Goal: Information Seeking & Learning: Learn about a topic

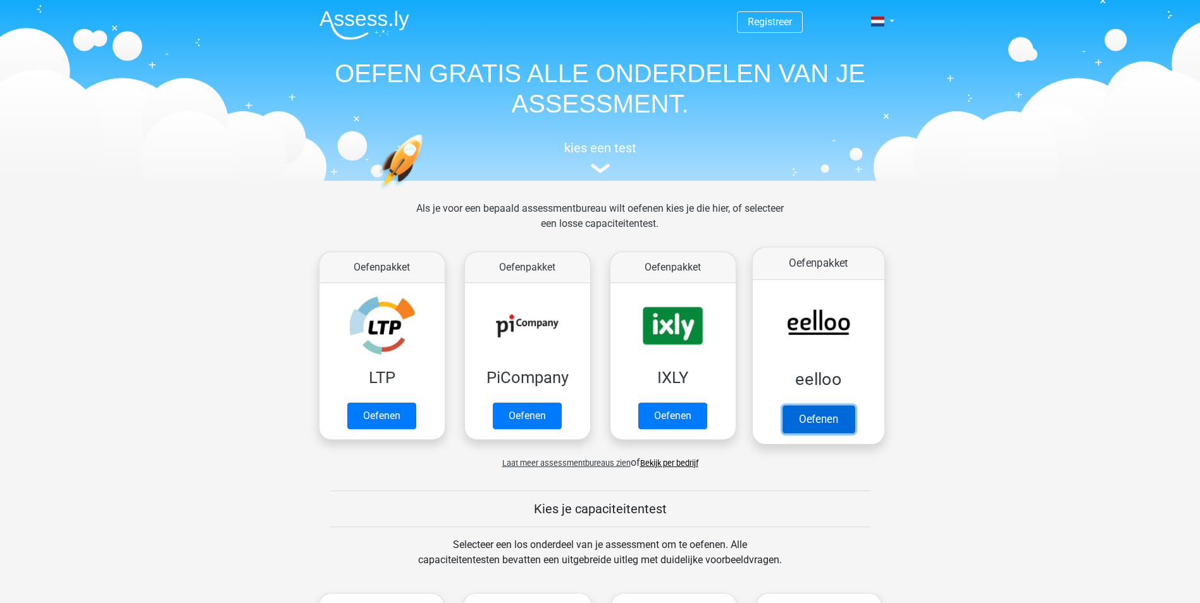
click at [800, 419] on link "Oefenen" at bounding box center [818, 419] width 72 height 28
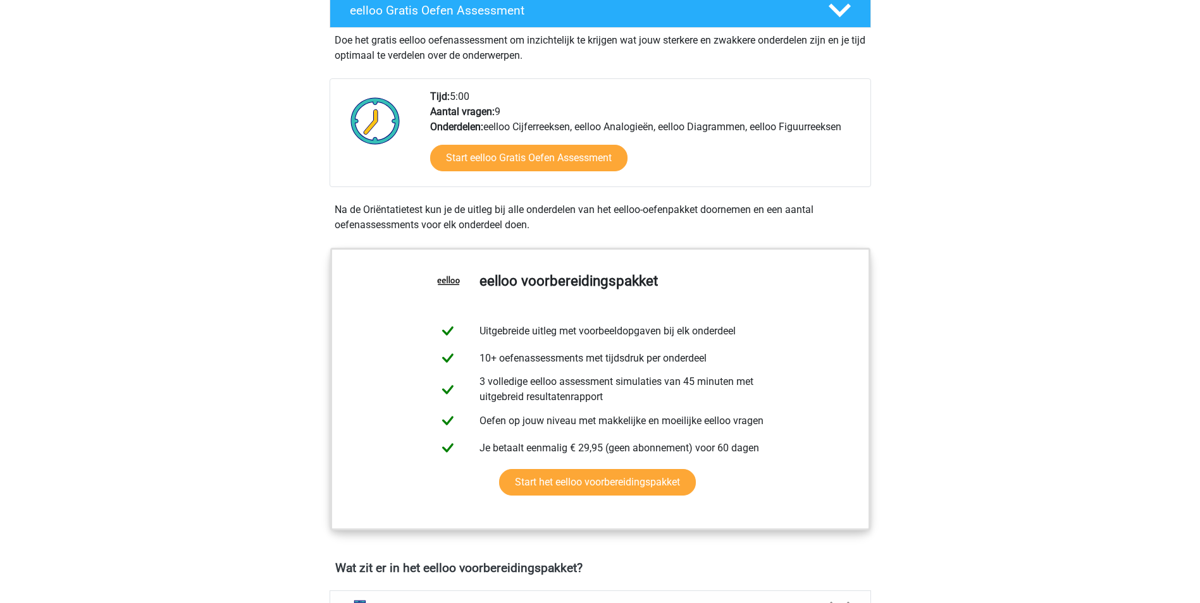
scroll to position [253, 0]
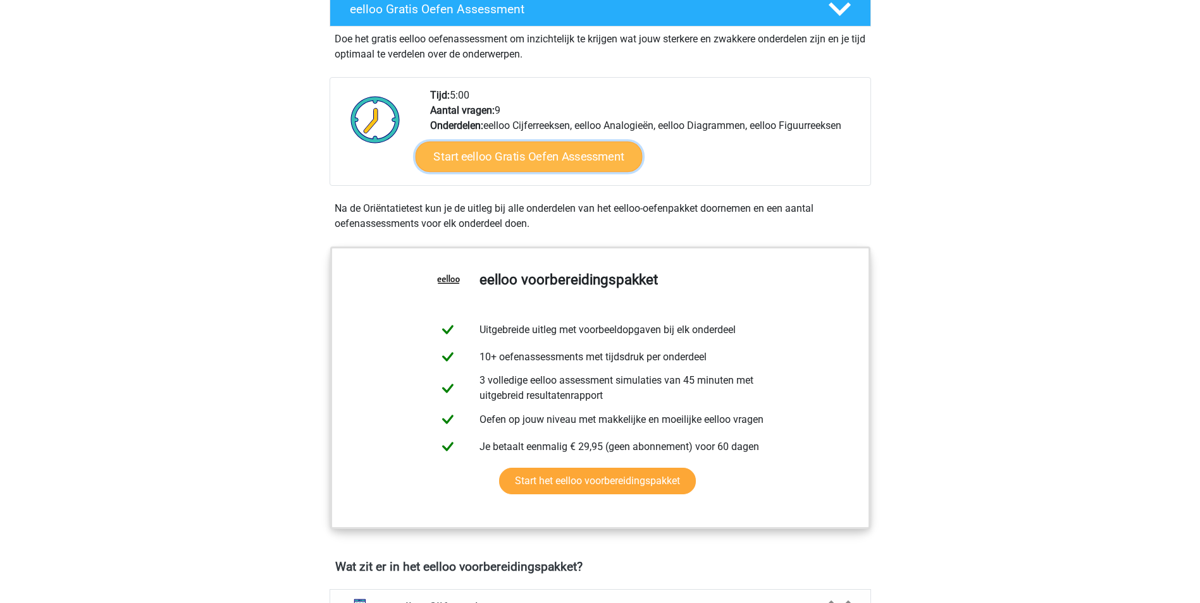
click at [512, 161] on link "Start eelloo Gratis Oefen Assessment" at bounding box center [528, 157] width 227 height 30
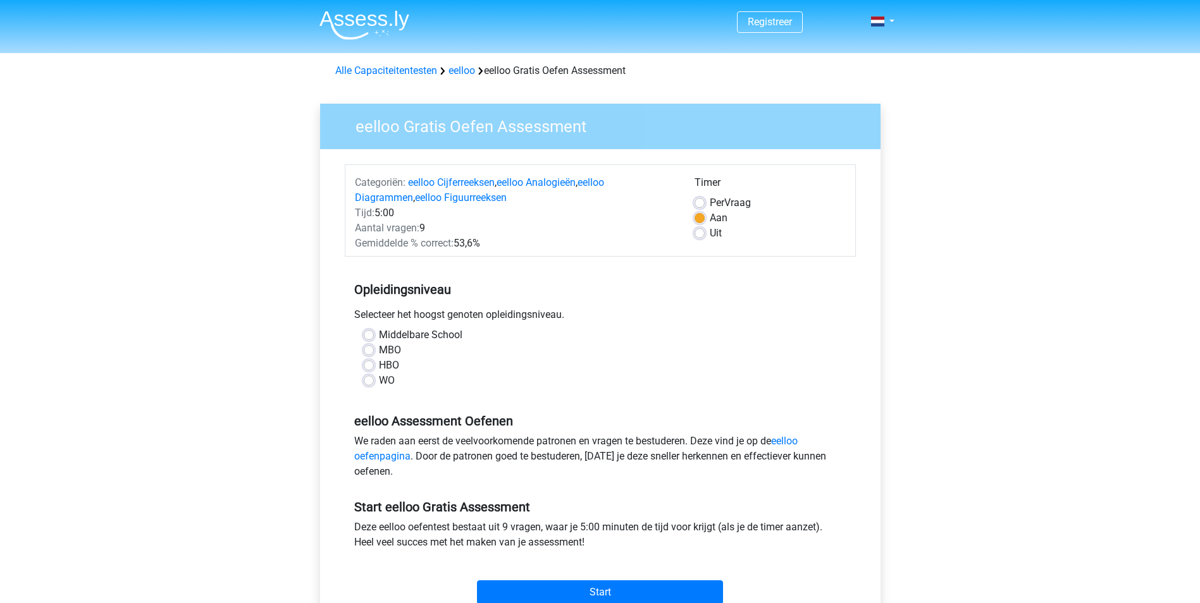
click at [379, 366] on label "HBO" at bounding box center [389, 365] width 20 height 15
click at [371, 366] on input "HBO" at bounding box center [369, 364] width 10 height 13
radio input "true"
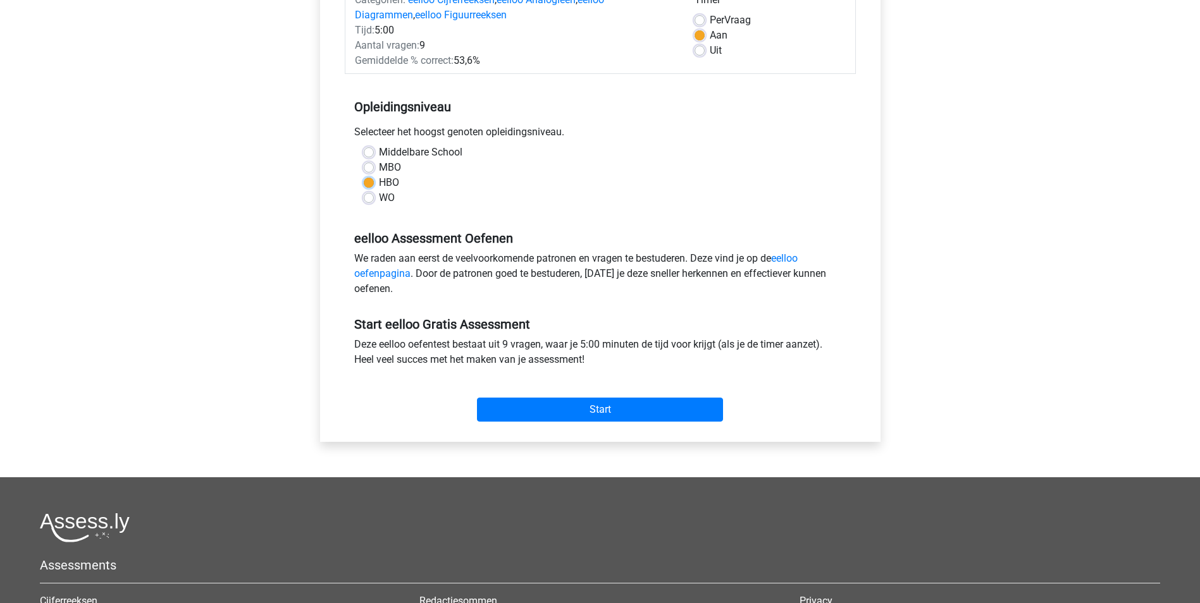
scroll to position [190, 0]
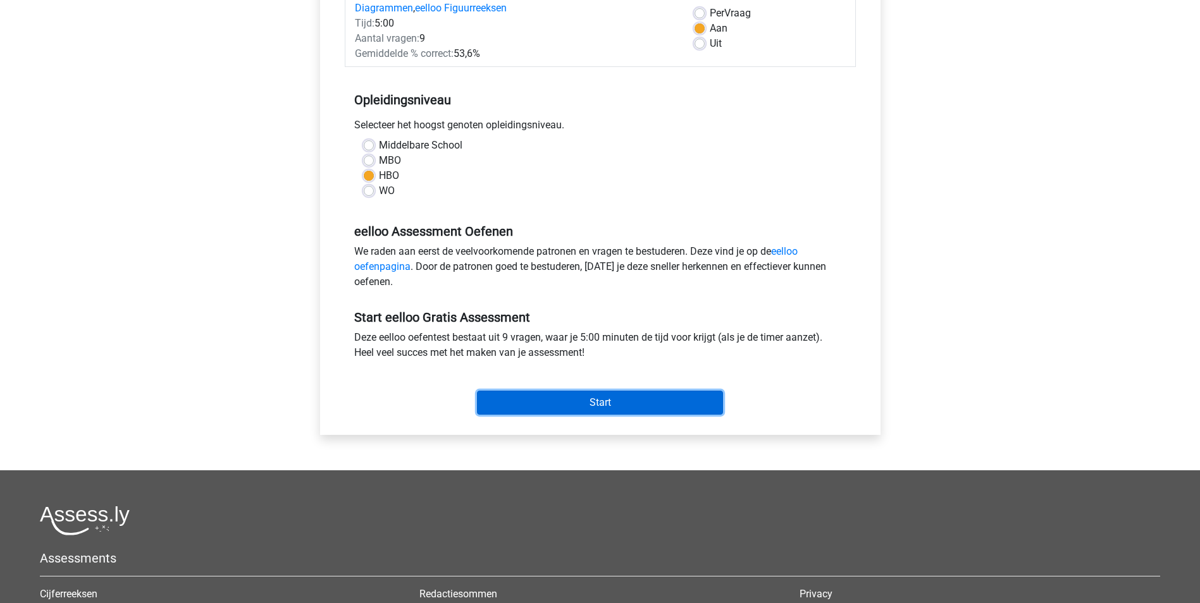
click at [563, 399] on input "Start" at bounding box center [600, 403] width 246 height 24
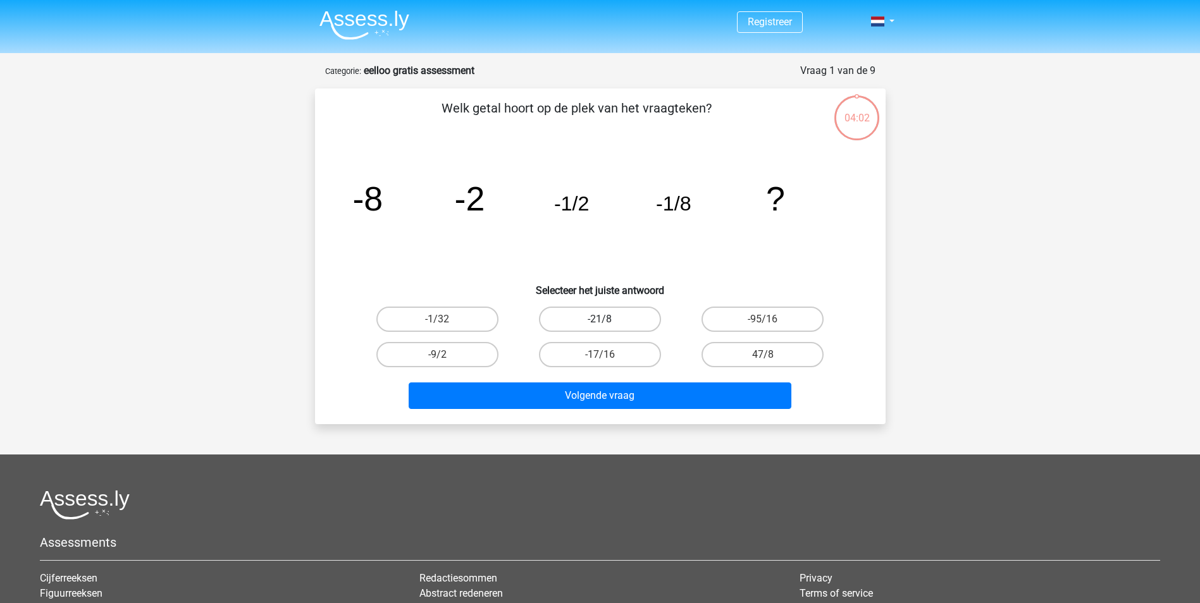
click at [575, 319] on label "-21/8" at bounding box center [600, 319] width 122 height 25
click at [600, 319] on input "-21/8" at bounding box center [604, 323] width 8 height 8
radio input "true"
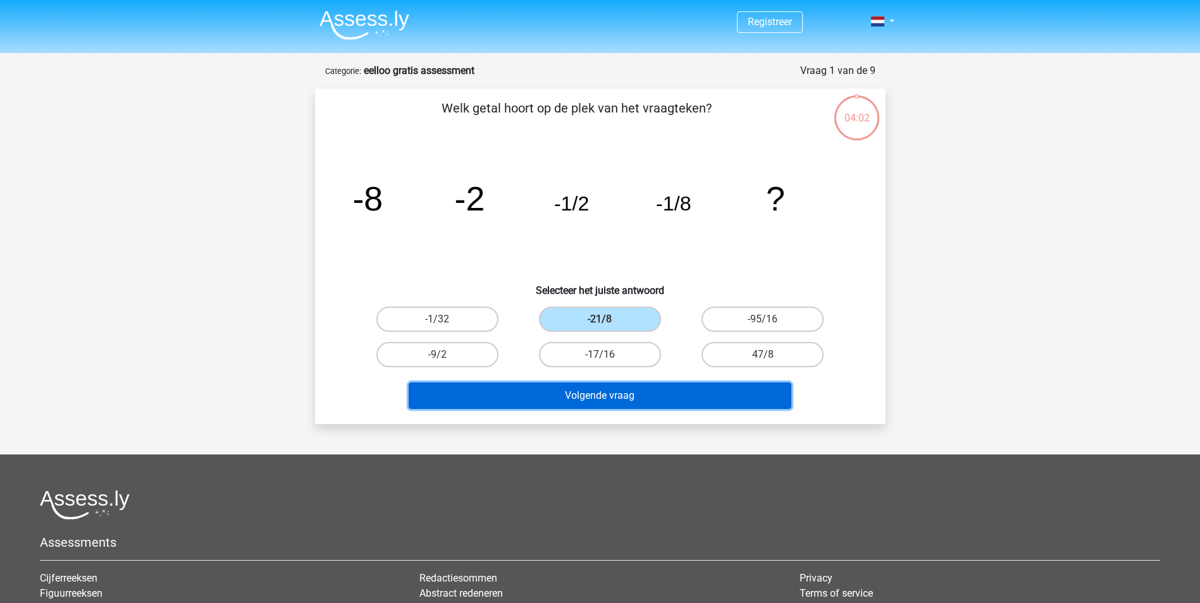
click at [578, 392] on button "Volgende vraag" at bounding box center [600, 396] width 383 height 27
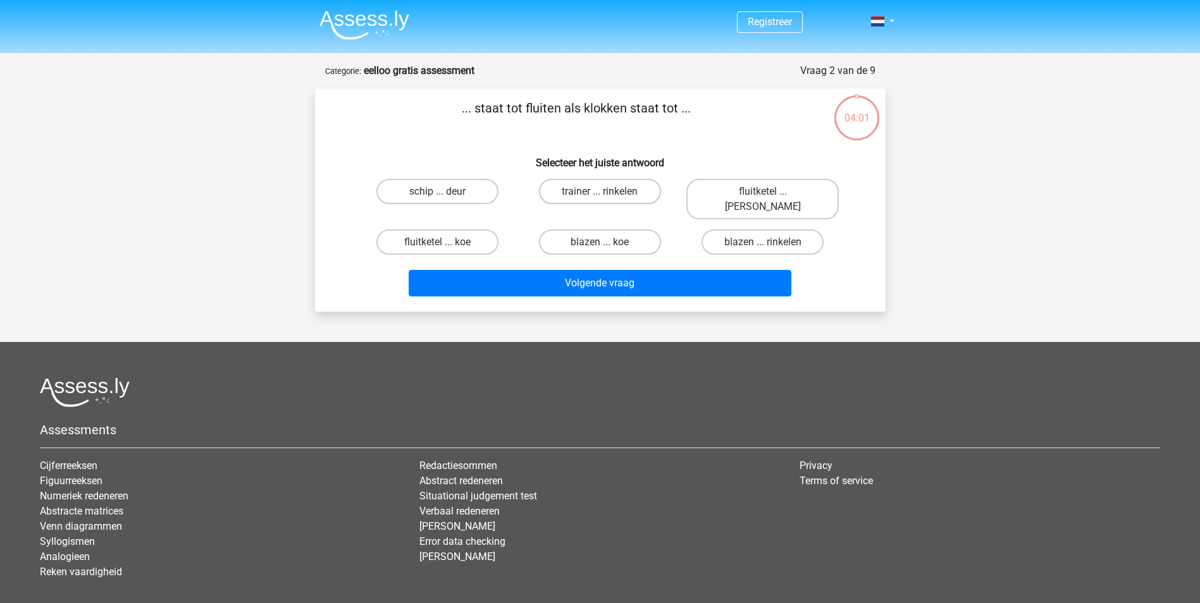
scroll to position [58, 0]
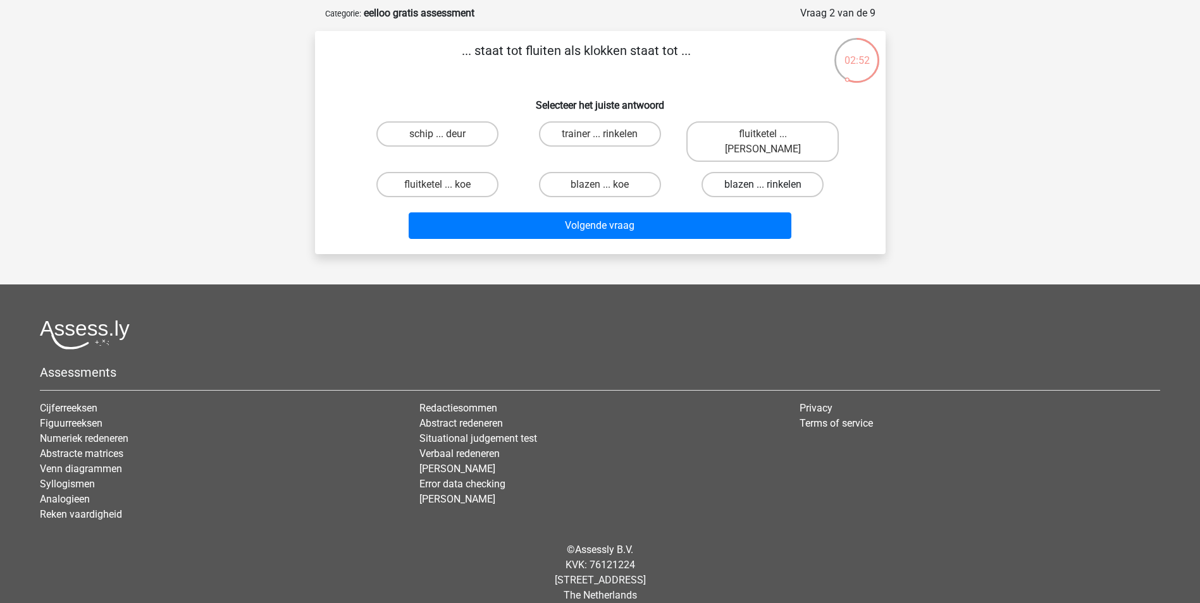
click at [720, 172] on label "blazen ... rinkelen" at bounding box center [762, 184] width 122 height 25
click at [763, 185] on input "blazen ... rinkelen" at bounding box center [767, 189] width 8 height 8
radio input "true"
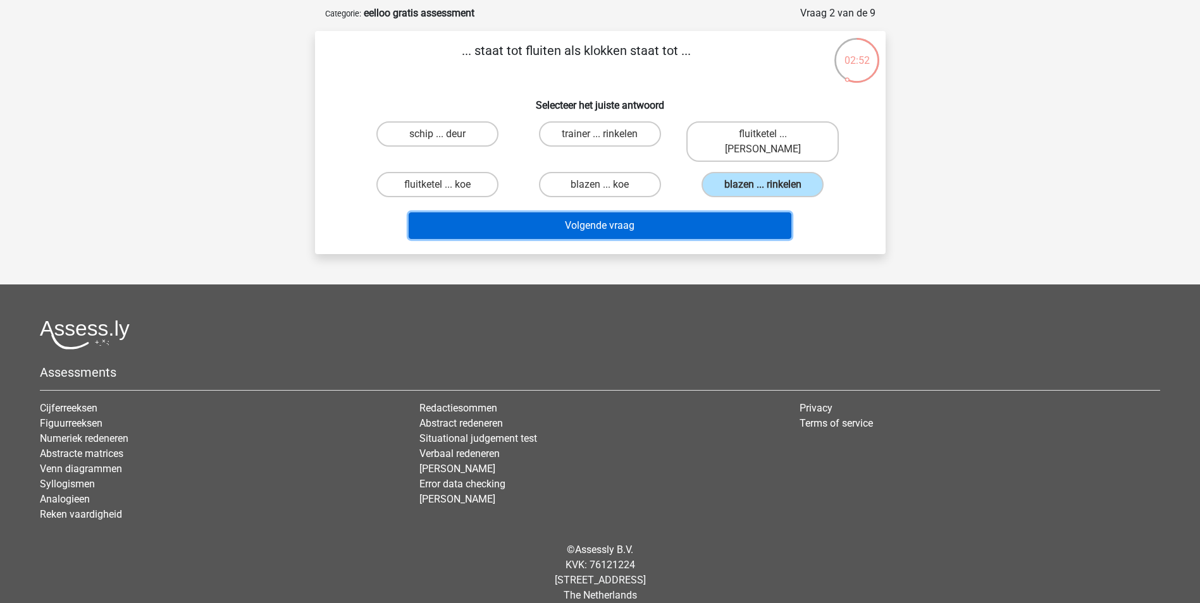
click at [626, 213] on button "Volgende vraag" at bounding box center [600, 226] width 383 height 27
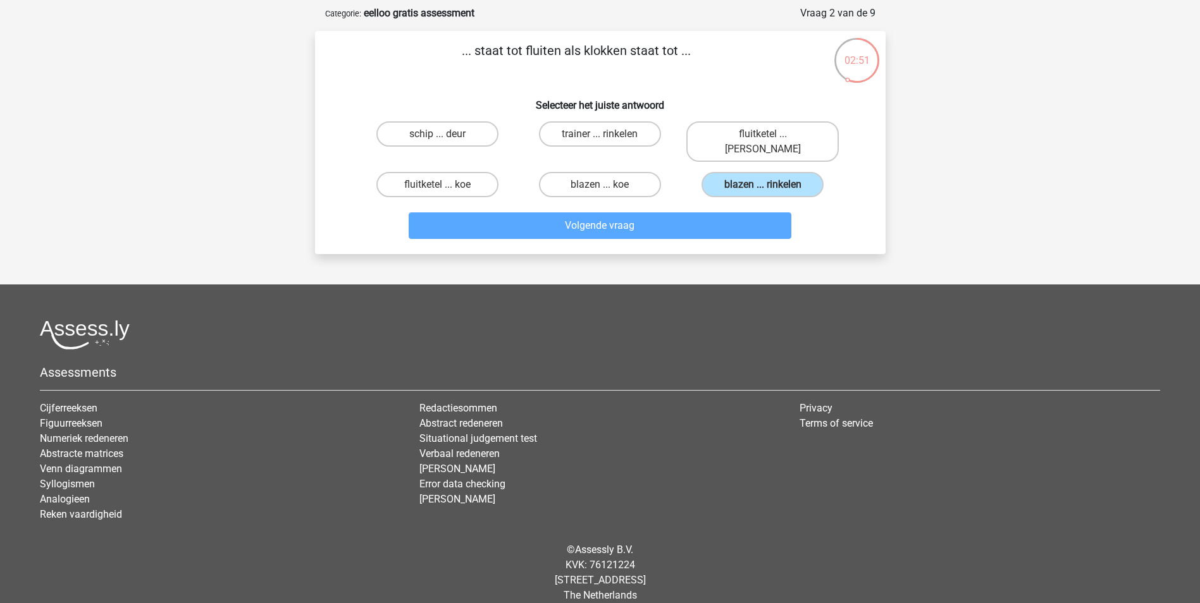
scroll to position [63, 0]
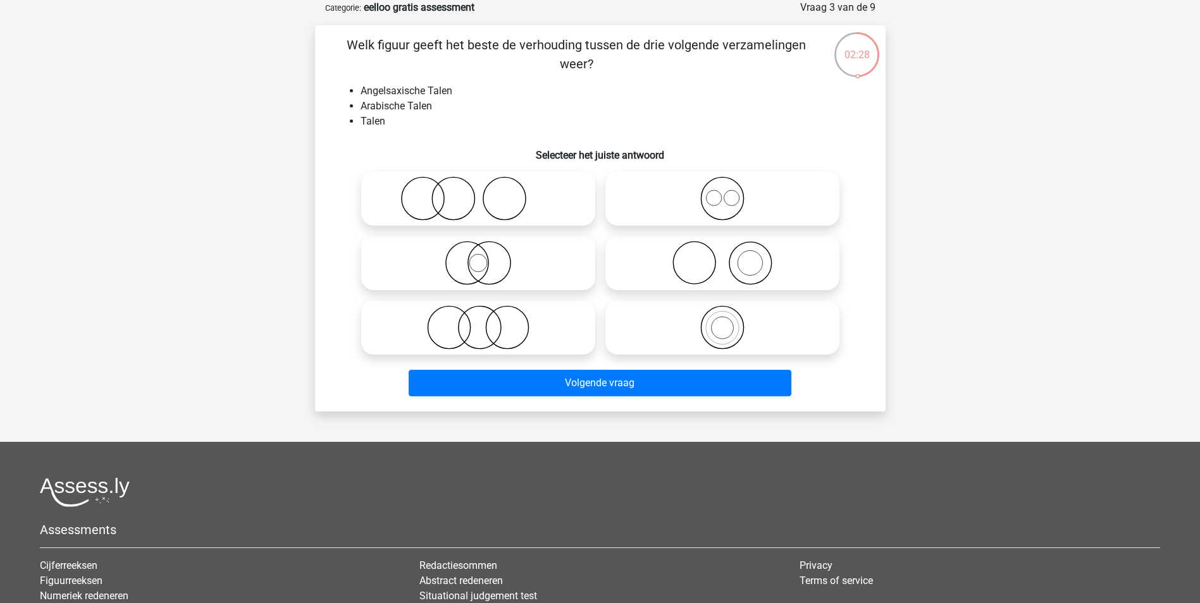
click at [719, 198] on icon at bounding box center [722, 198] width 224 height 44
click at [722, 192] on input "radio" at bounding box center [726, 188] width 8 height 8
radio input "true"
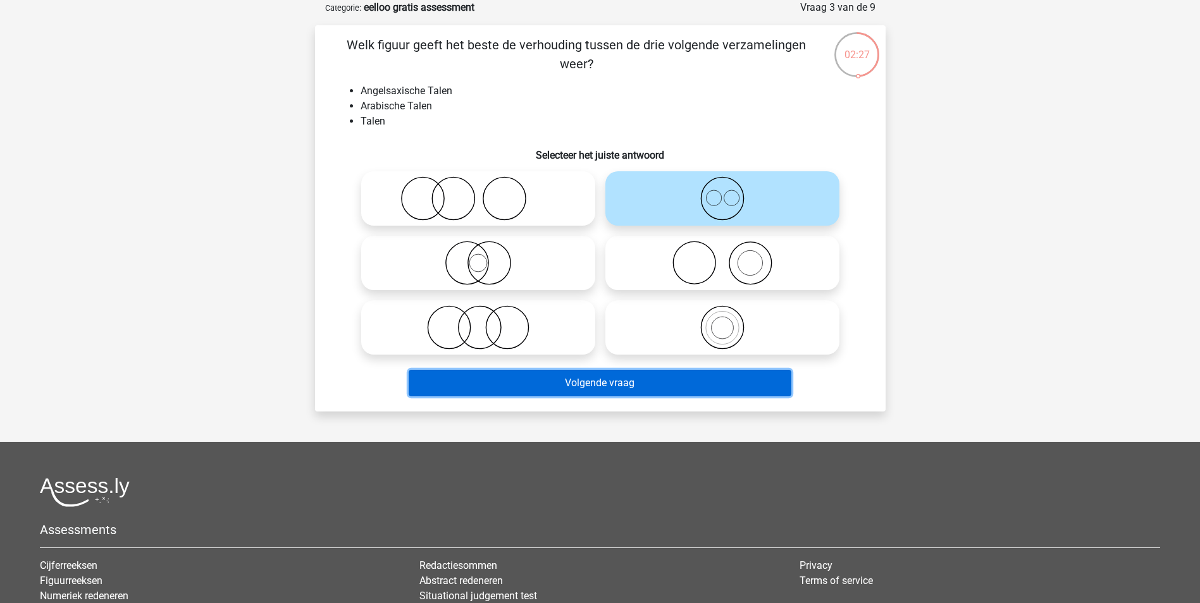
click at [604, 383] on button "Volgende vraag" at bounding box center [600, 383] width 383 height 27
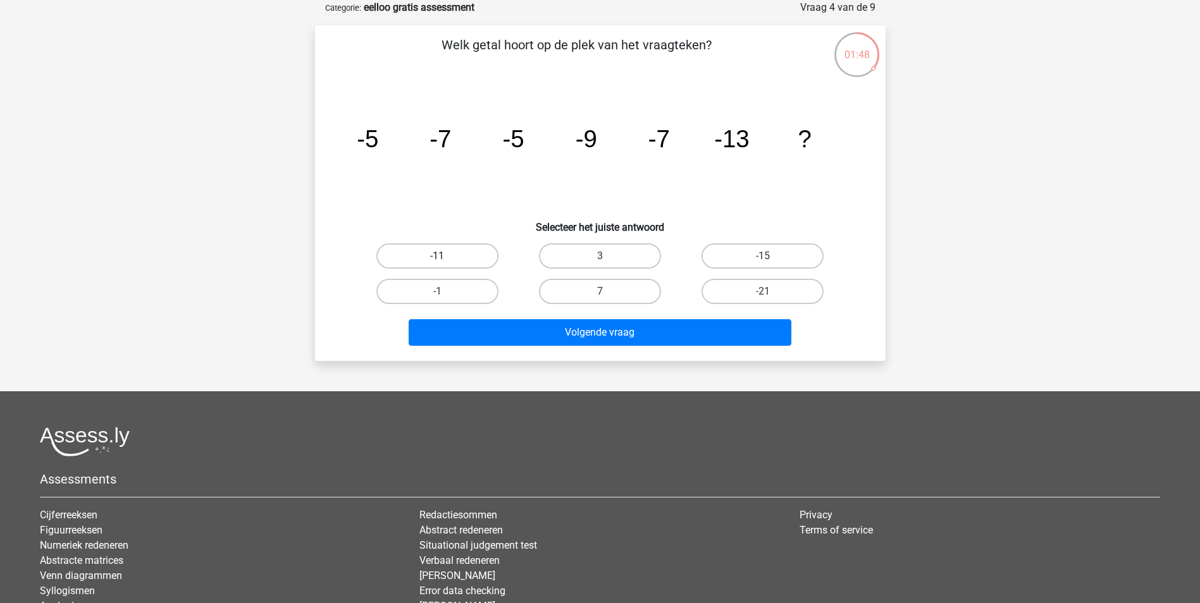
click at [459, 254] on label "-11" at bounding box center [437, 255] width 122 height 25
click at [445, 256] on input "-11" at bounding box center [441, 260] width 8 height 8
radio input "true"
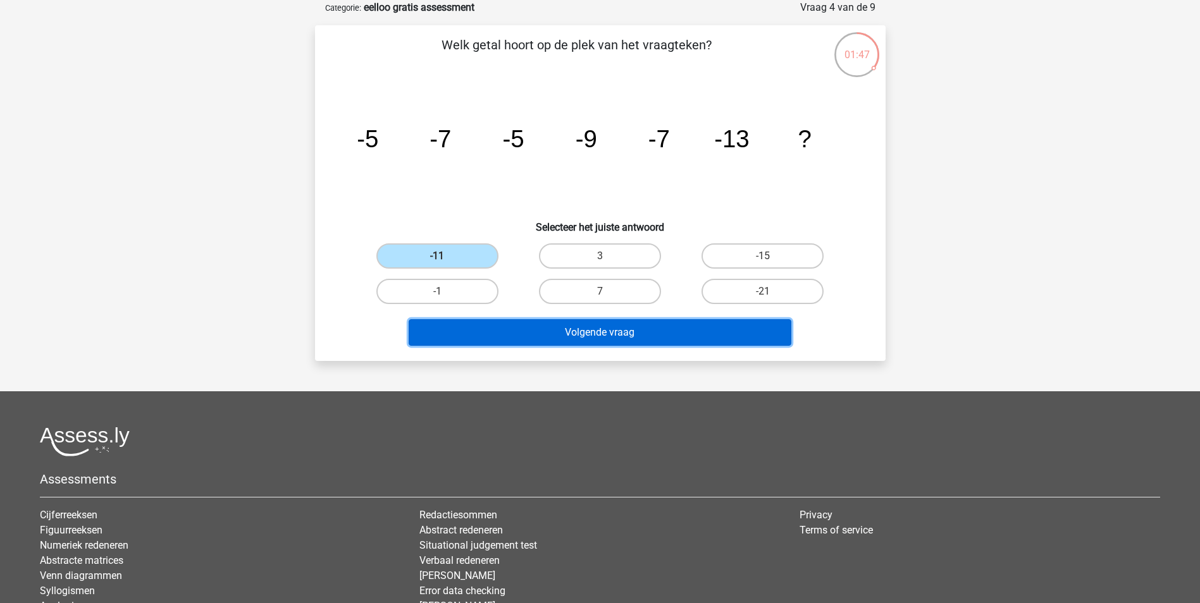
click at [539, 332] on button "Volgende vraag" at bounding box center [600, 332] width 383 height 27
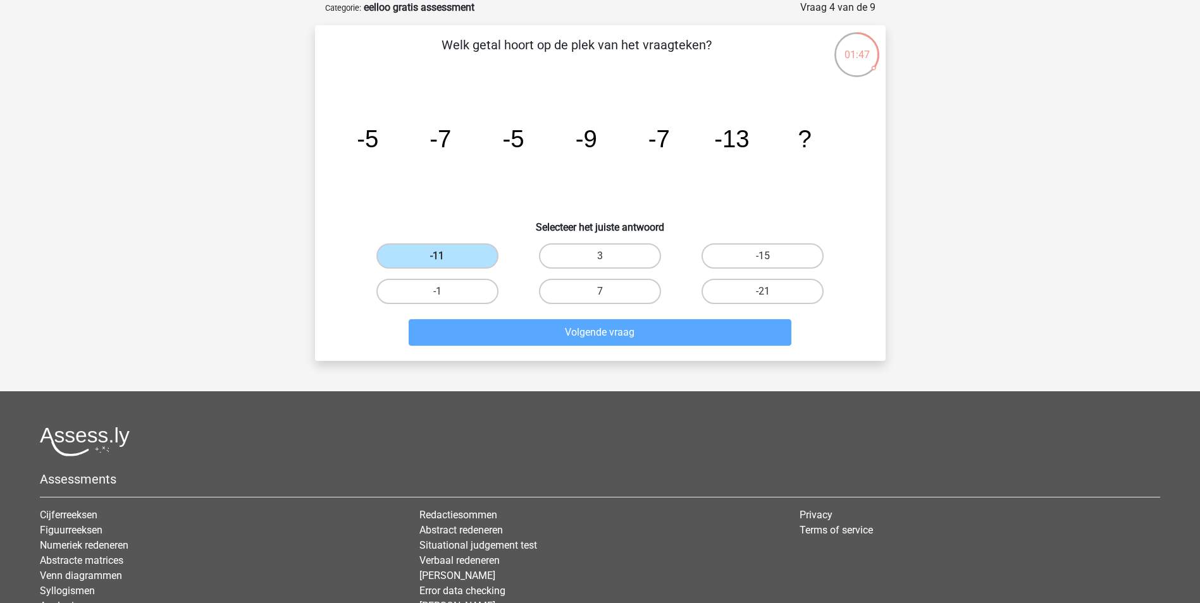
scroll to position [58, 0]
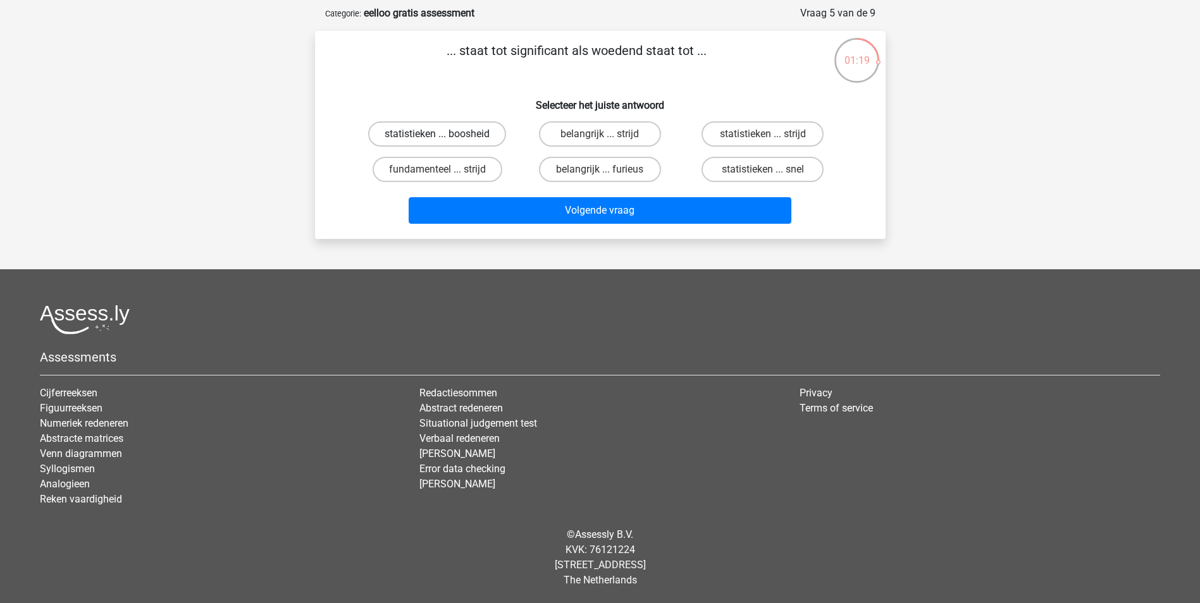
click at [434, 128] on label "statistieken ... boosheid" at bounding box center [437, 133] width 138 height 25
click at [437, 134] on input "statistieken ... boosheid" at bounding box center [441, 138] width 8 height 8
radio input "true"
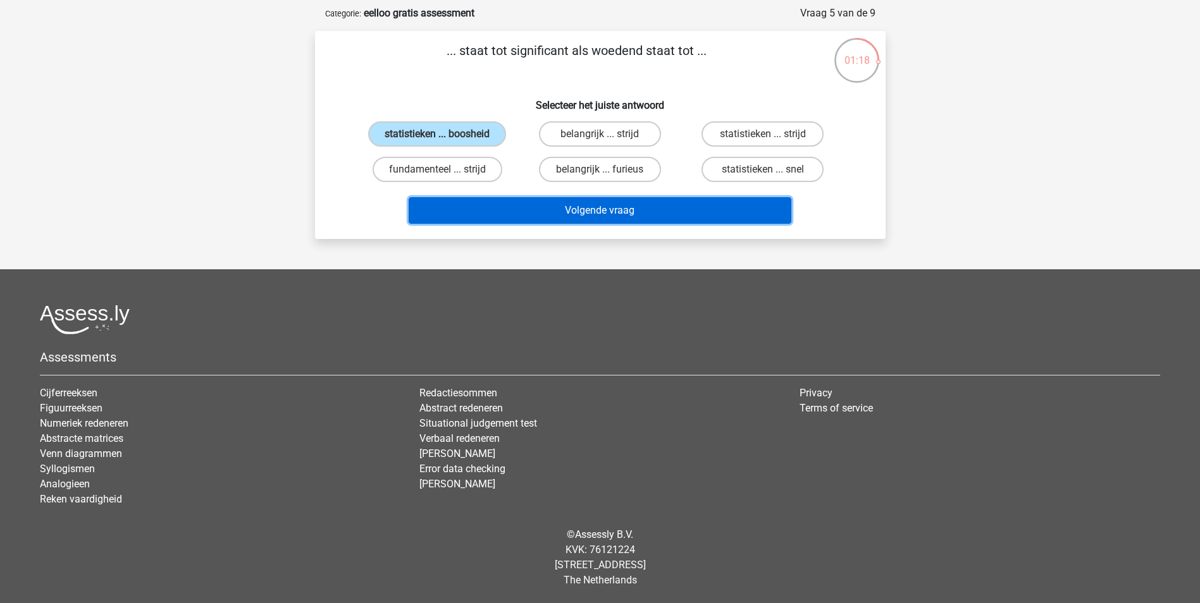
click at [491, 217] on button "Volgende vraag" at bounding box center [600, 210] width 383 height 27
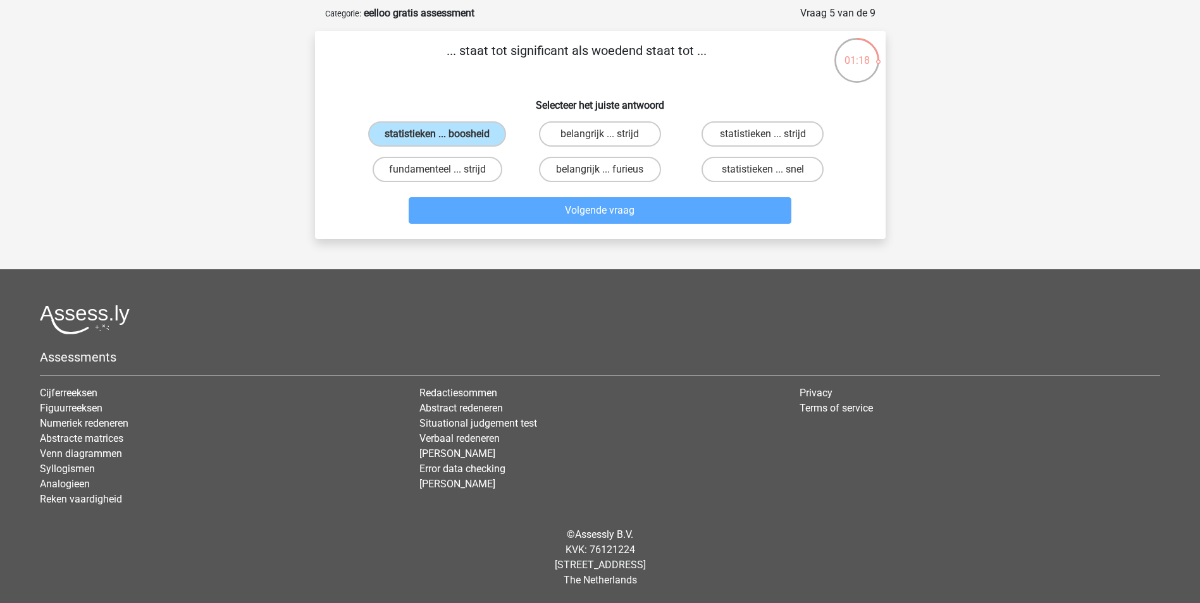
scroll to position [63, 0]
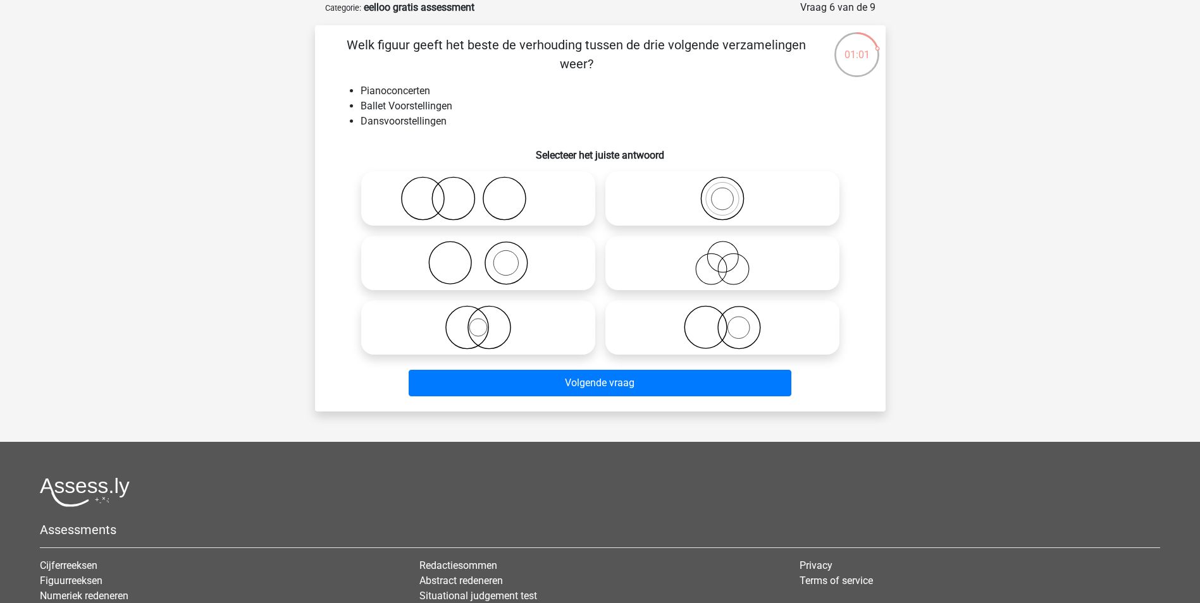
click at [719, 258] on icon at bounding box center [722, 263] width 224 height 44
click at [722, 257] on input "radio" at bounding box center [726, 253] width 8 height 8
radio input "true"
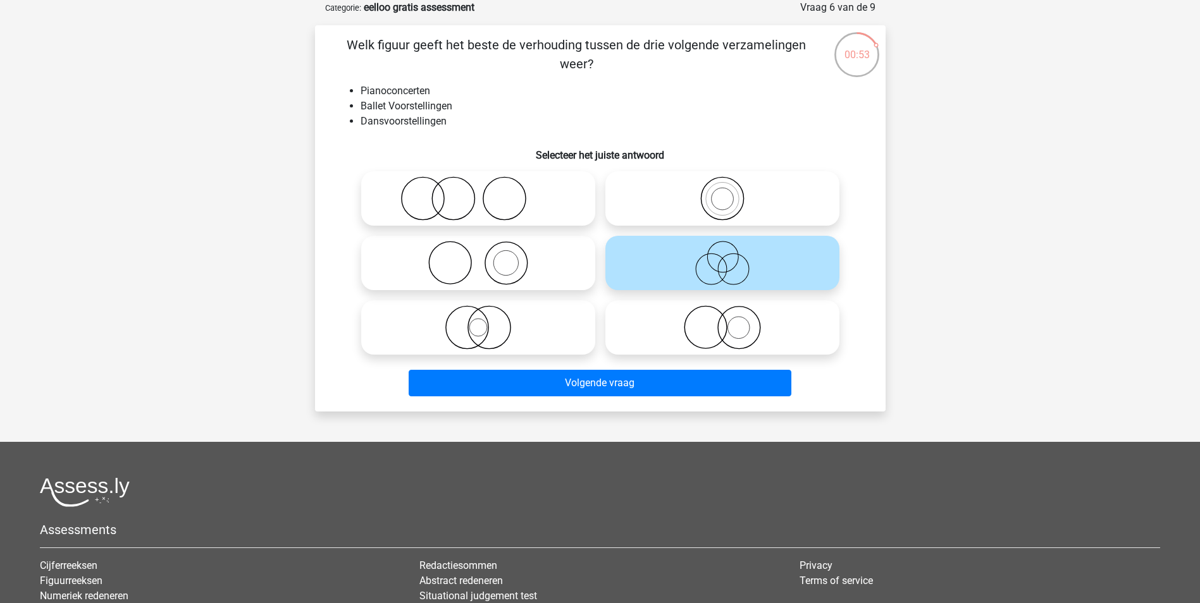
click at [431, 193] on icon at bounding box center [478, 198] width 224 height 44
click at [478, 192] on input "radio" at bounding box center [482, 188] width 8 height 8
radio input "true"
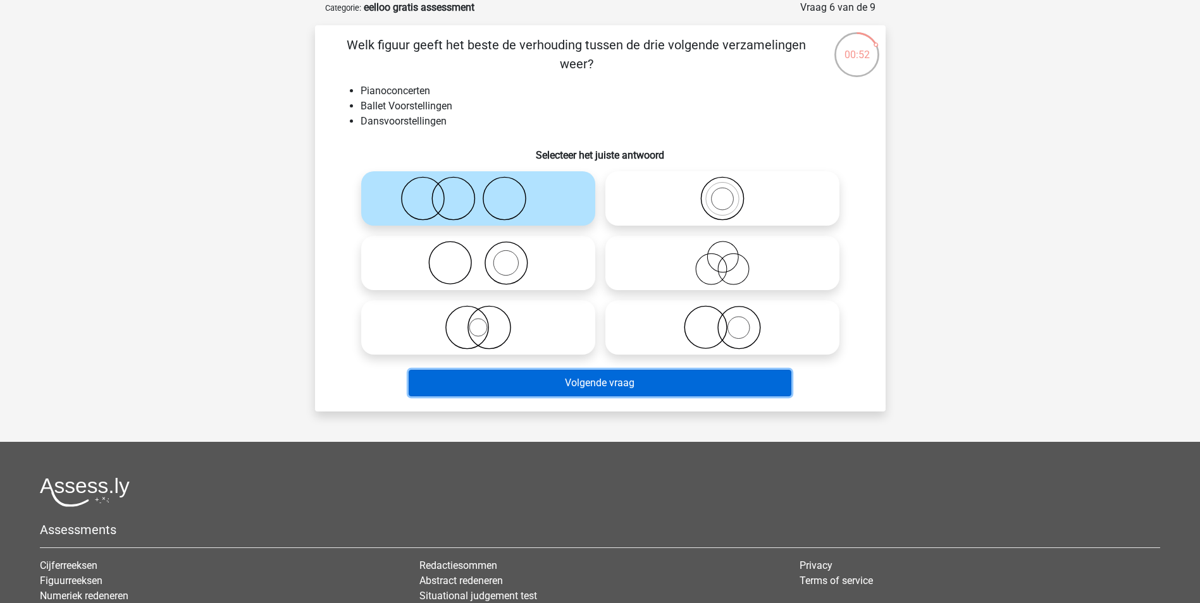
click at [514, 385] on button "Volgende vraag" at bounding box center [600, 383] width 383 height 27
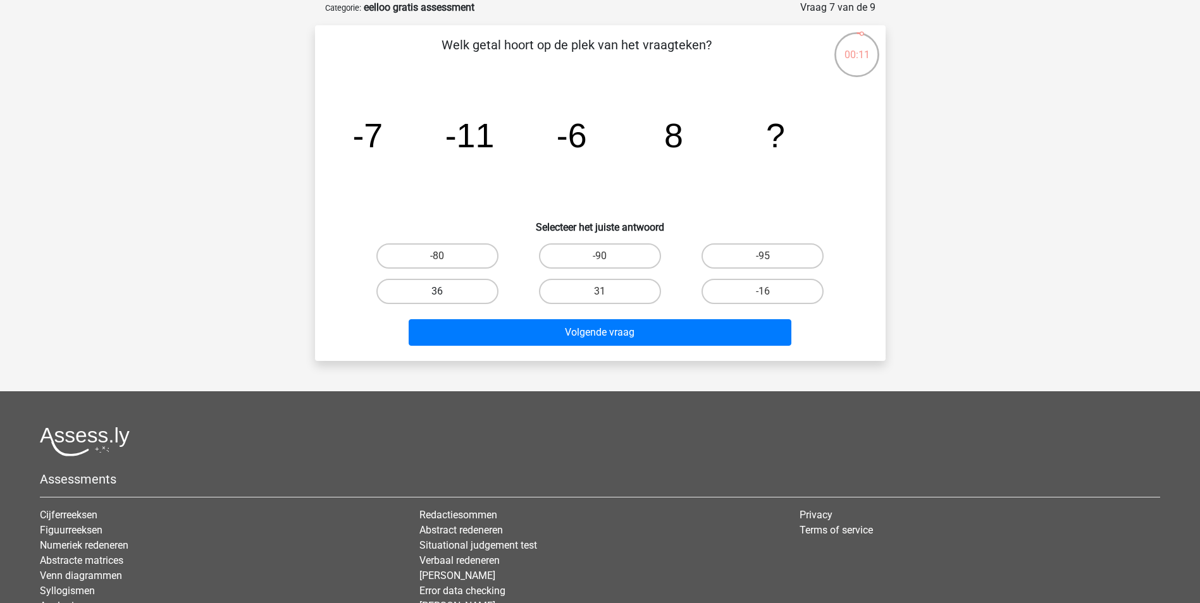
click at [441, 290] on label "36" at bounding box center [437, 291] width 122 height 25
click at [441, 292] on input "36" at bounding box center [441, 296] width 8 height 8
radio input "true"
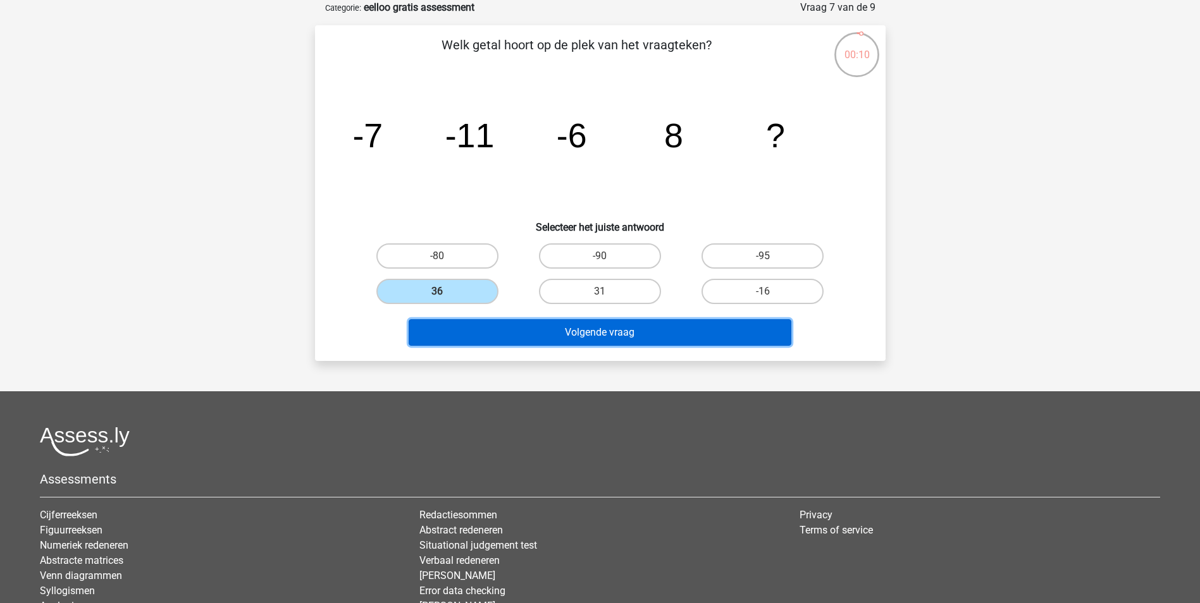
click at [566, 328] on button "Volgende vraag" at bounding box center [600, 332] width 383 height 27
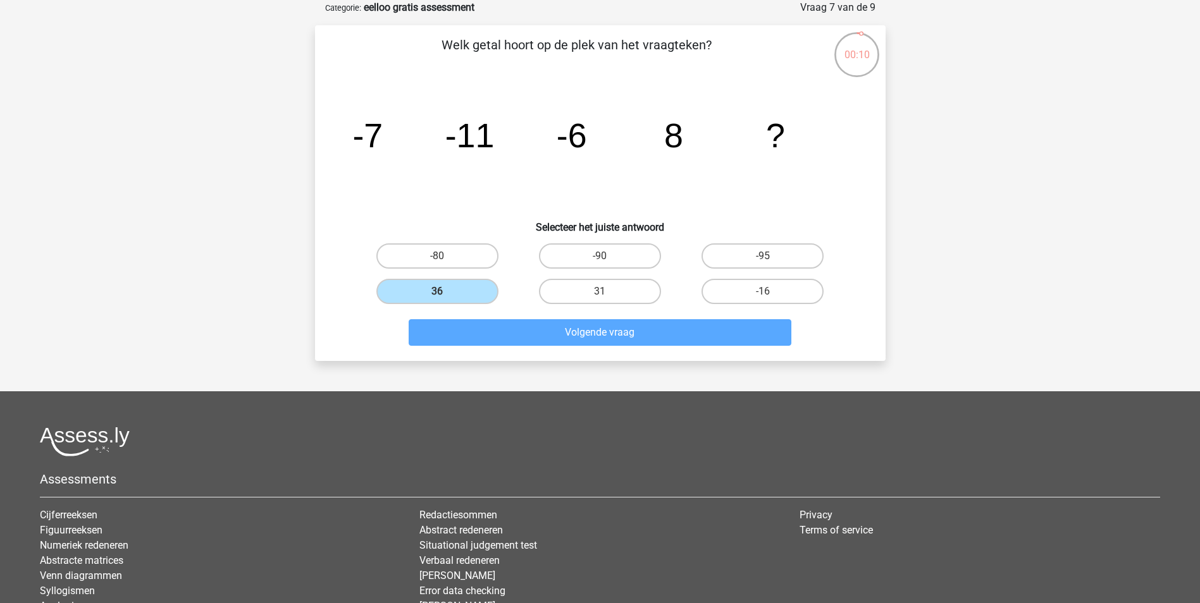
scroll to position [58, 0]
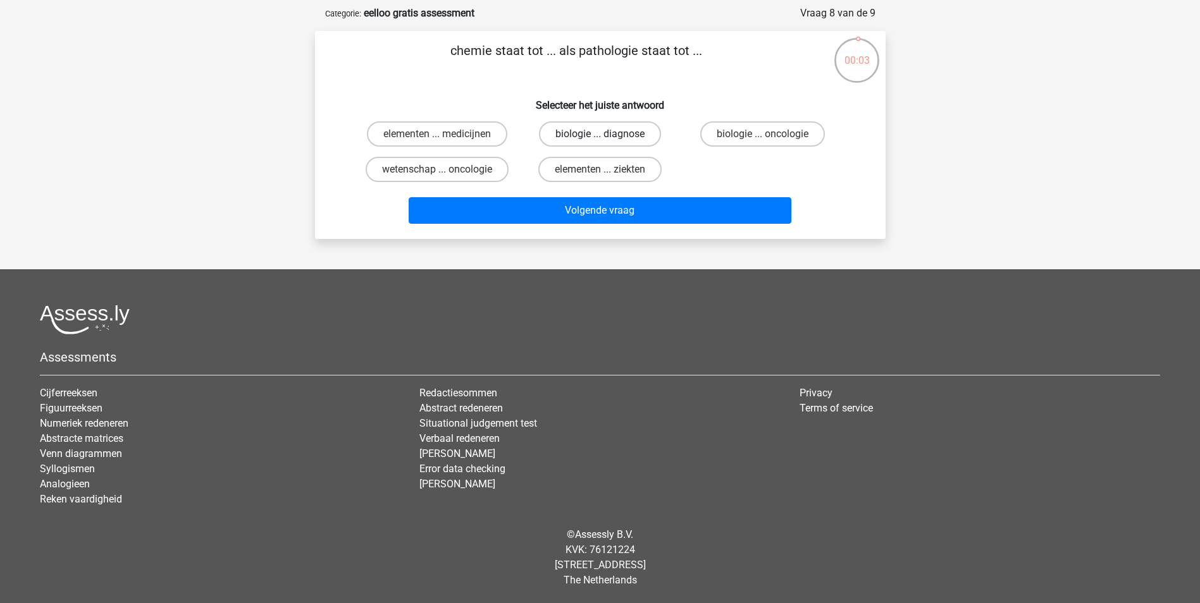
click at [593, 128] on label "biologie ... diagnose" at bounding box center [600, 133] width 122 height 25
click at [600, 134] on input "biologie ... diagnose" at bounding box center [604, 138] width 8 height 8
radio input "true"
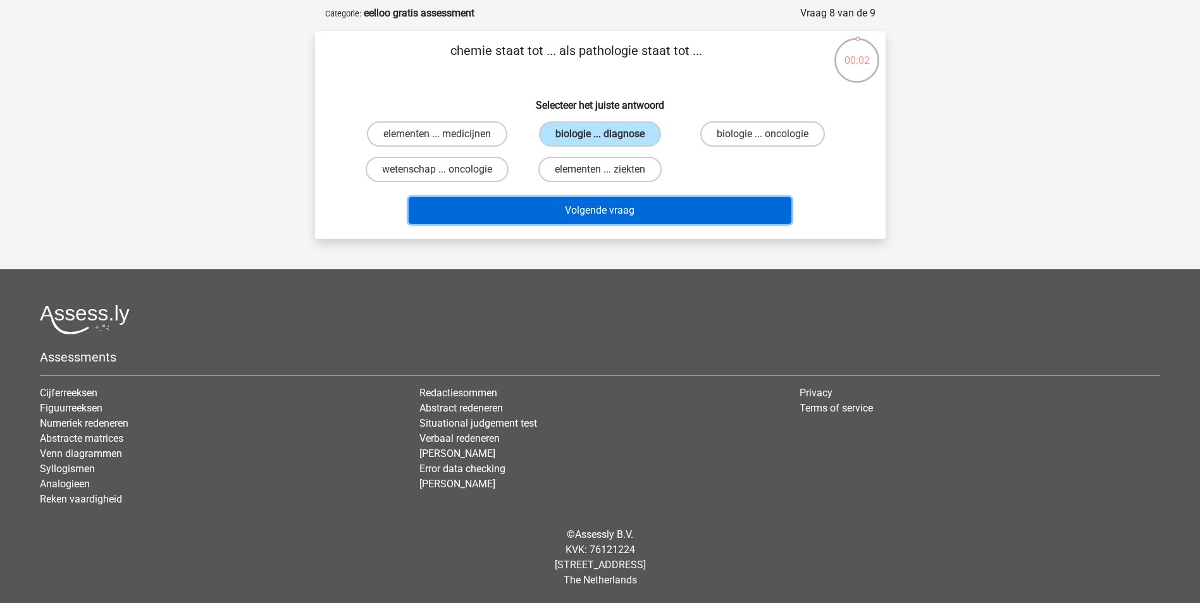
click at [593, 220] on button "Volgende vraag" at bounding box center [600, 210] width 383 height 27
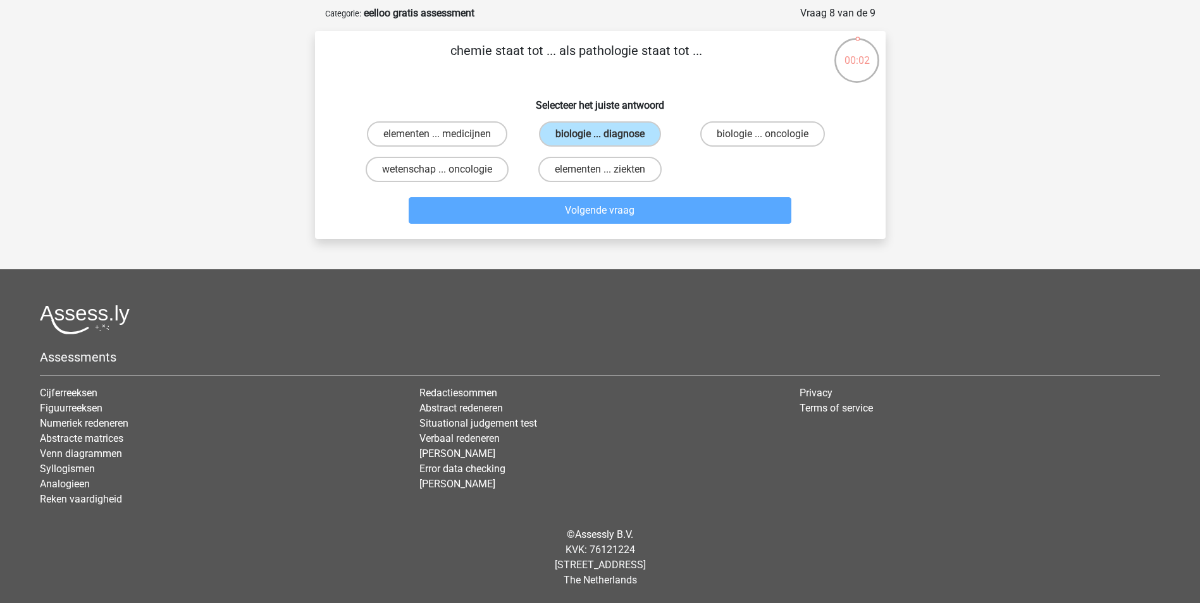
scroll to position [63, 0]
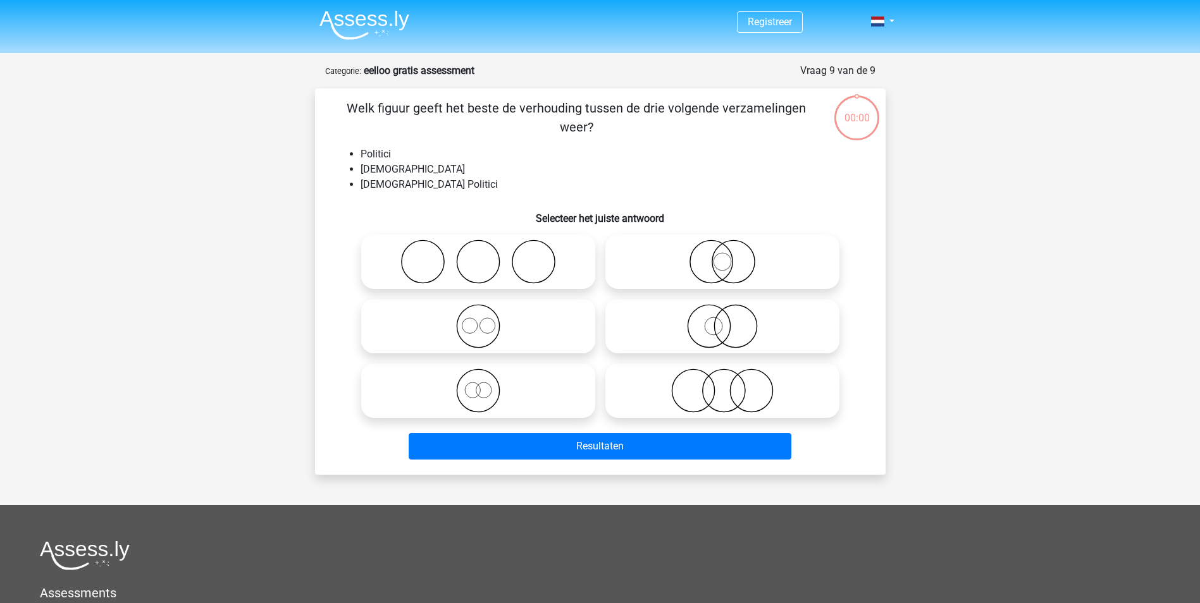
scroll to position [63, 0]
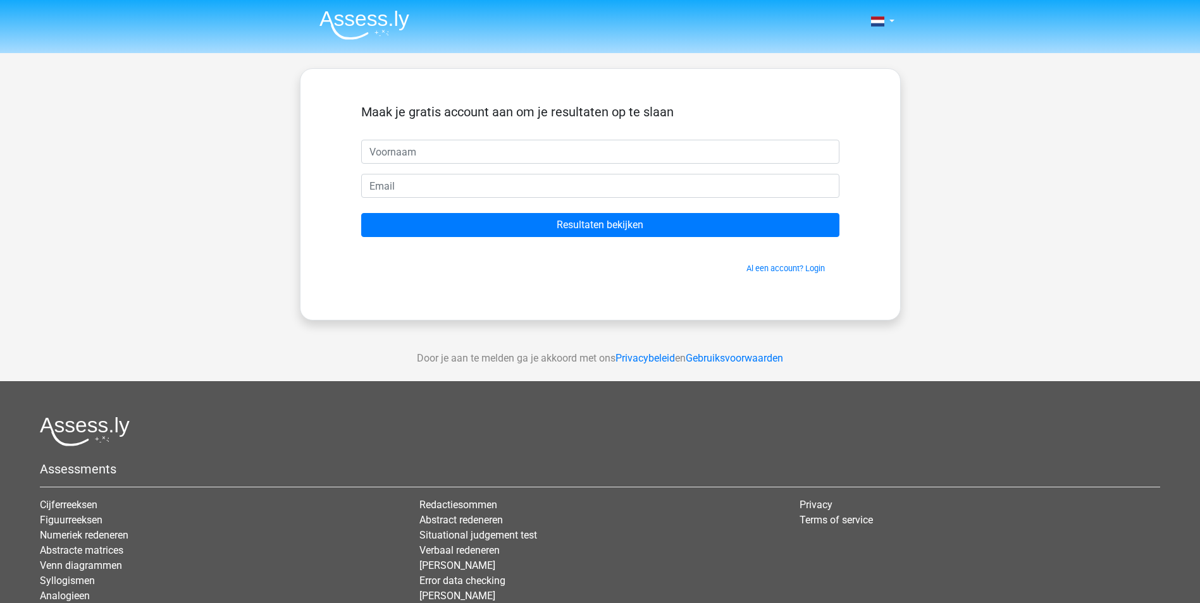
click at [396, 148] on input "text" at bounding box center [600, 152] width 478 height 24
type input "jan"
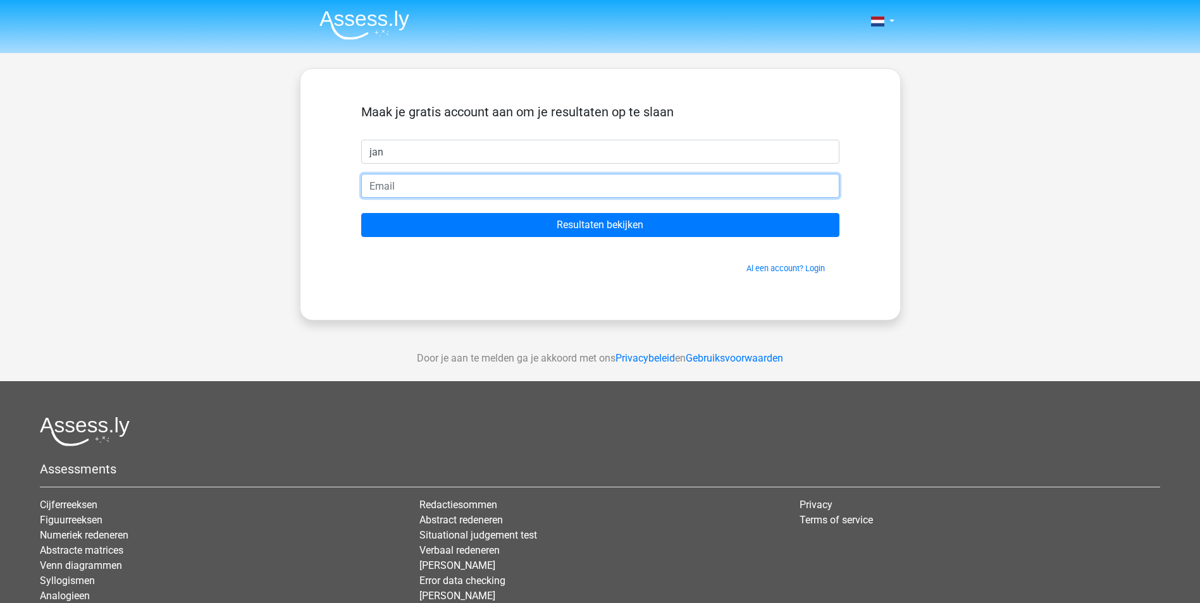
click at [406, 175] on input "email" at bounding box center [600, 186] width 478 height 24
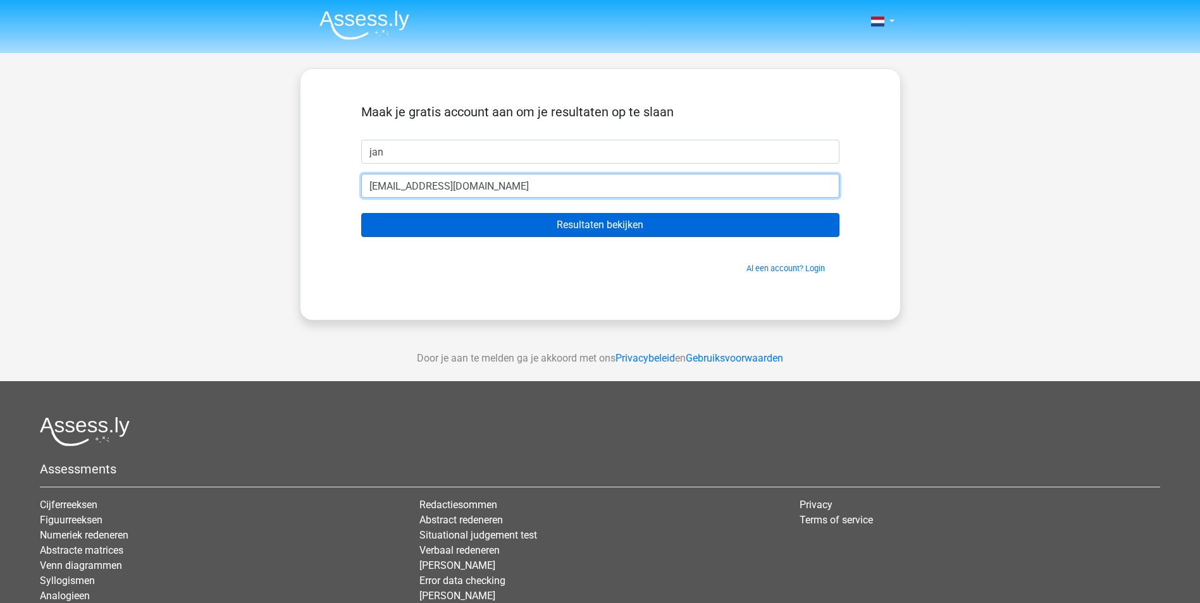
type input "[EMAIL_ADDRESS][DOMAIN_NAME]"
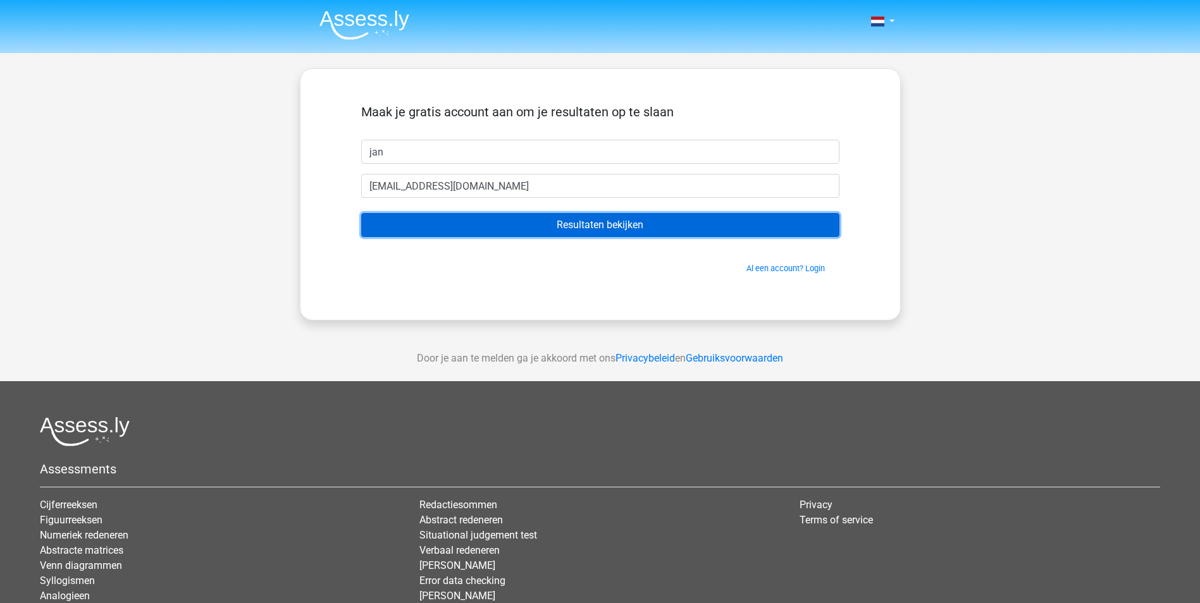
click at [560, 220] on input "Resultaten bekijken" at bounding box center [600, 225] width 478 height 24
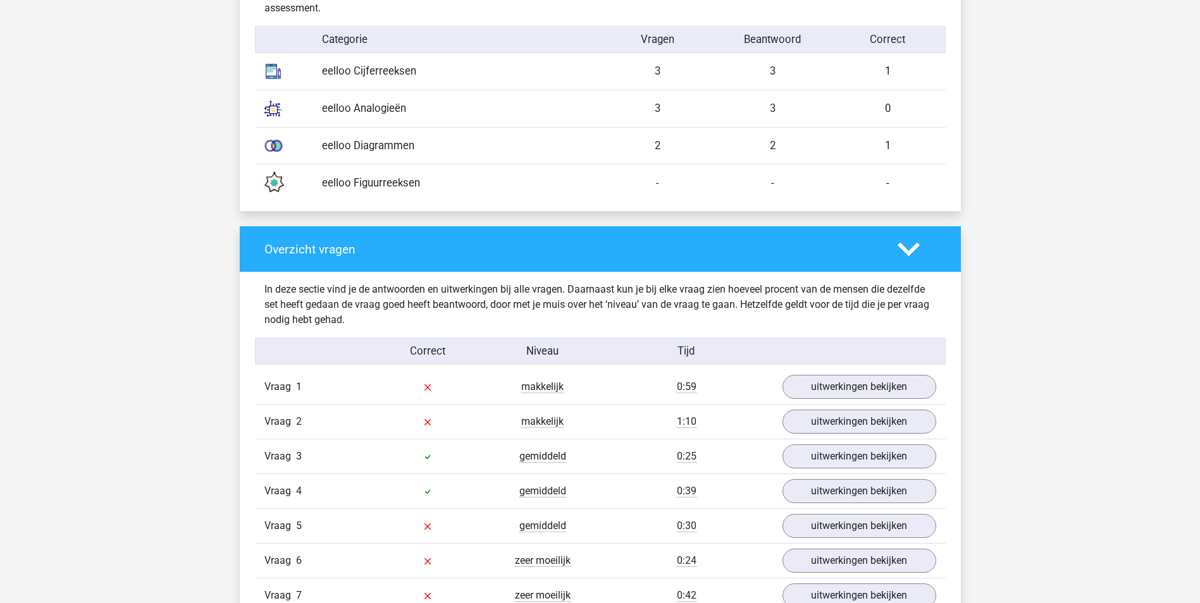
scroll to position [1138, 0]
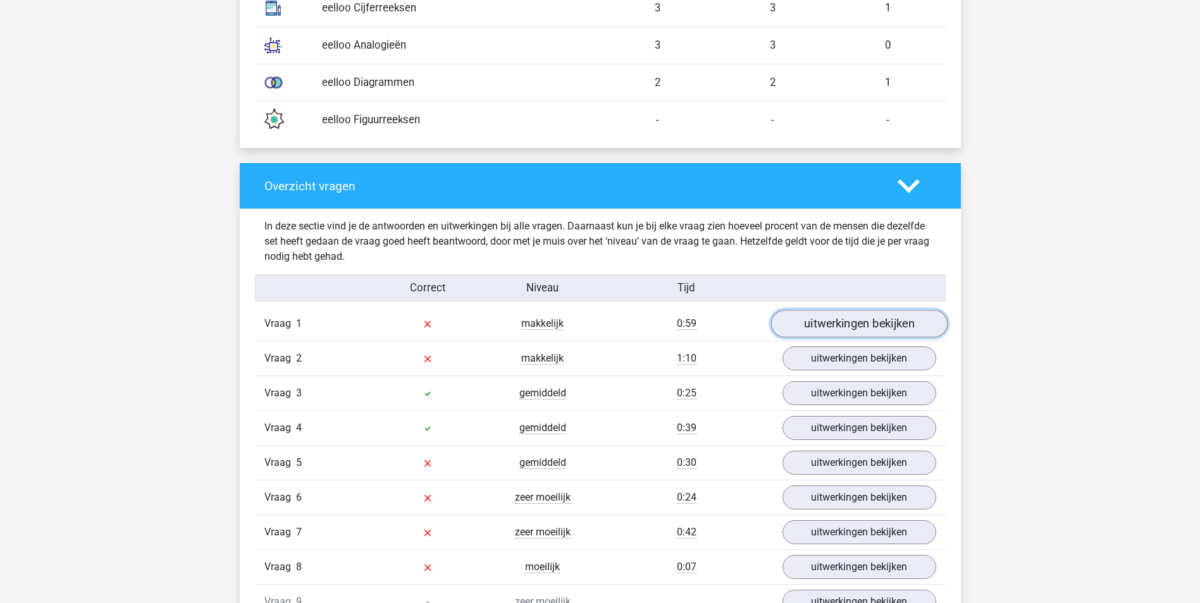
click at [831, 316] on link "uitwerkingen bekijken" at bounding box center [858, 325] width 176 height 28
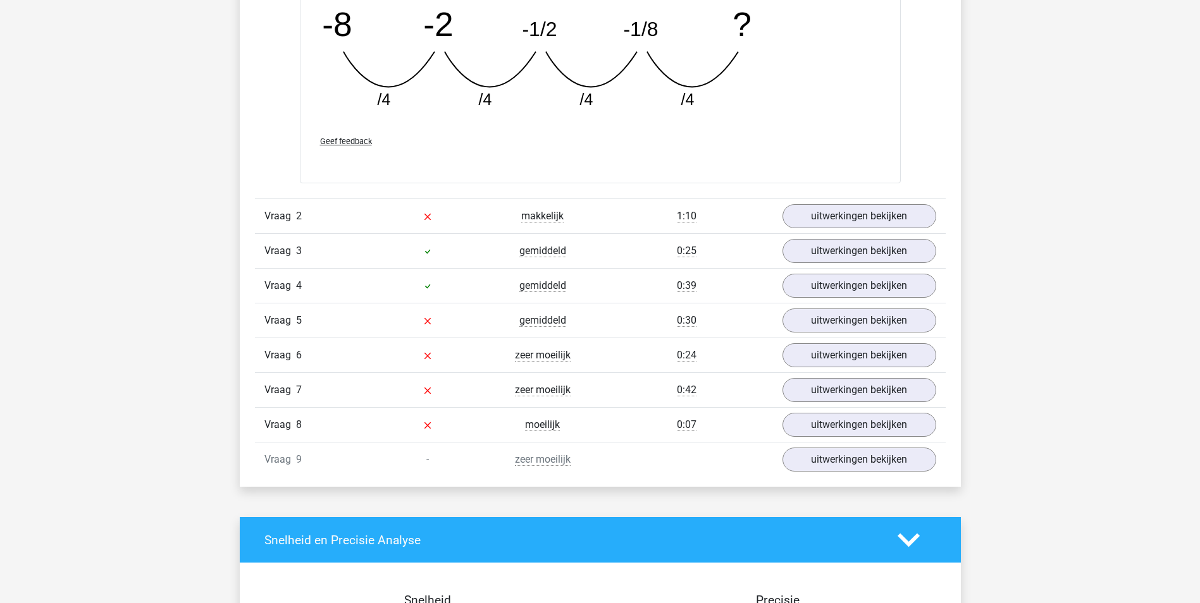
scroll to position [1834, 0]
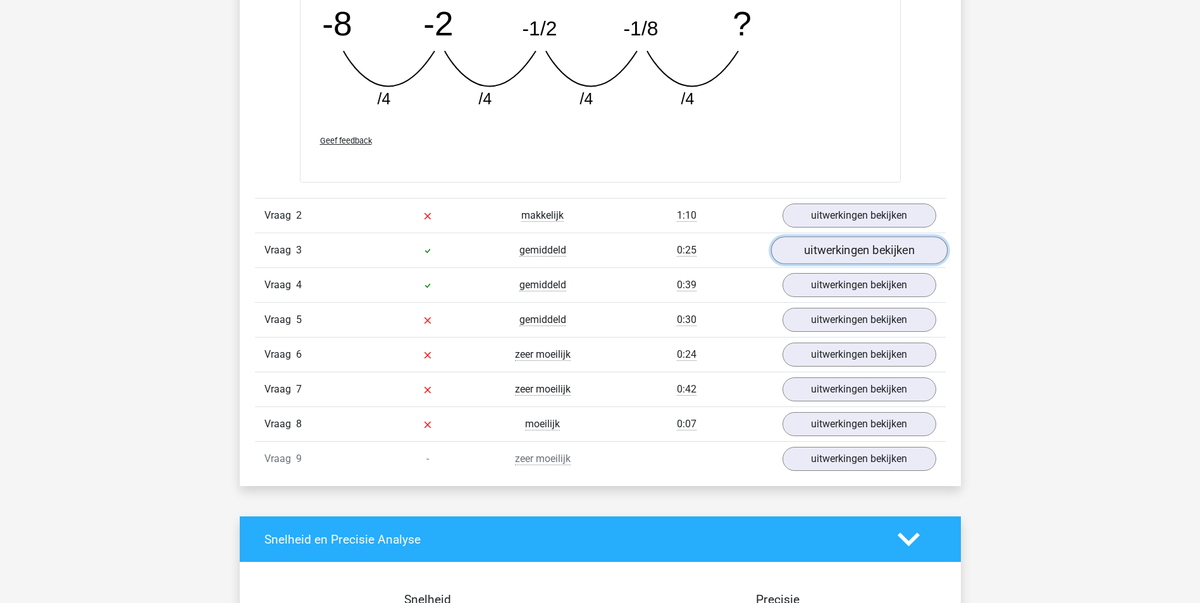
click at [846, 254] on link "uitwerkingen bekijken" at bounding box center [858, 251] width 176 height 28
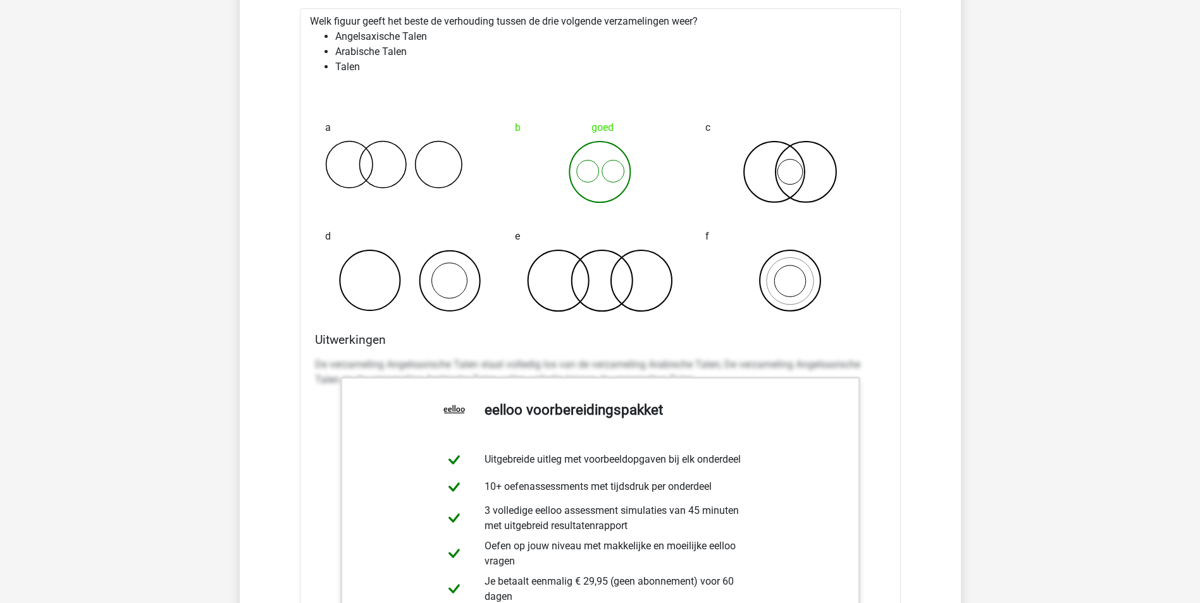
scroll to position [2214, 0]
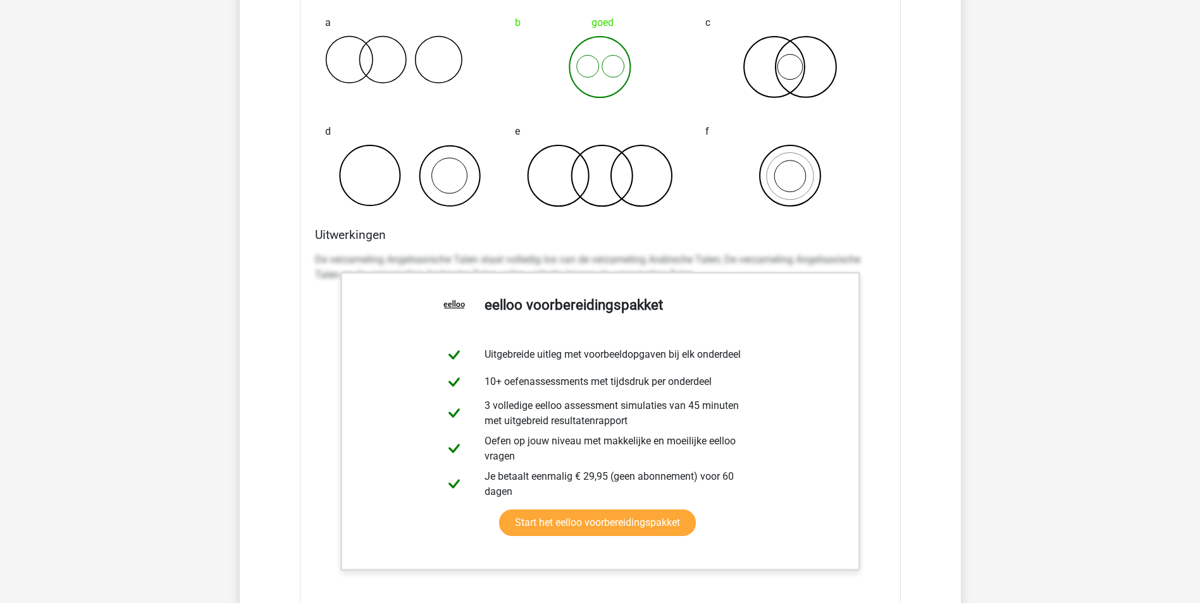
click at [921, 255] on div "Vraag 1 makkelijk 0:59 uitwerkingen bekijken Welk getal hoort op de plek van he…" at bounding box center [600, 70] width 672 height 1677
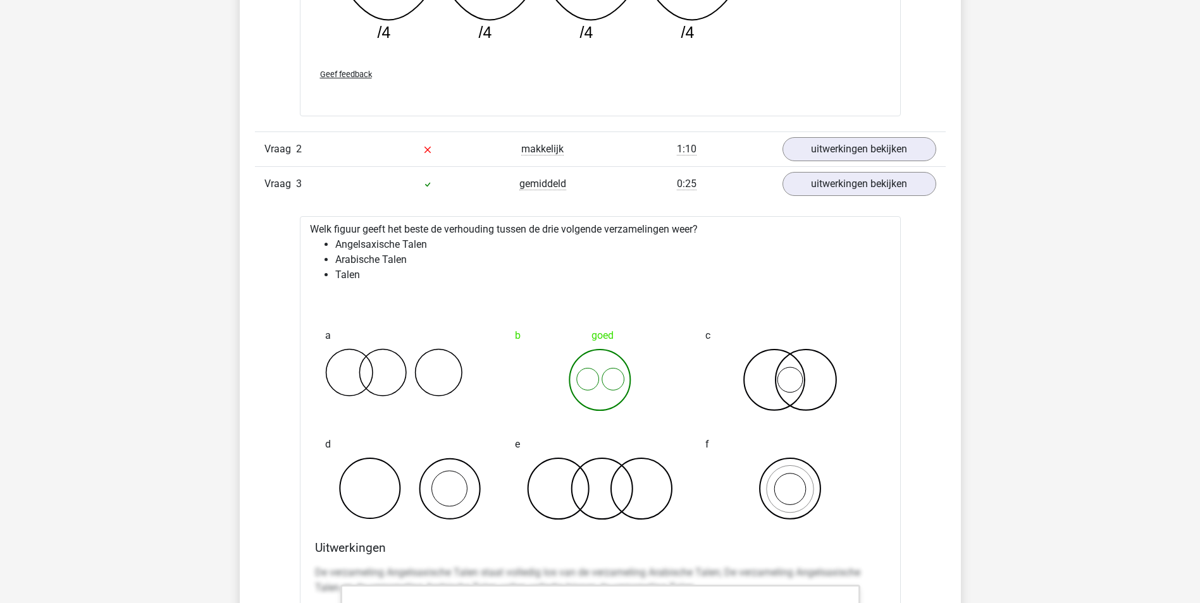
scroll to position [1897, 0]
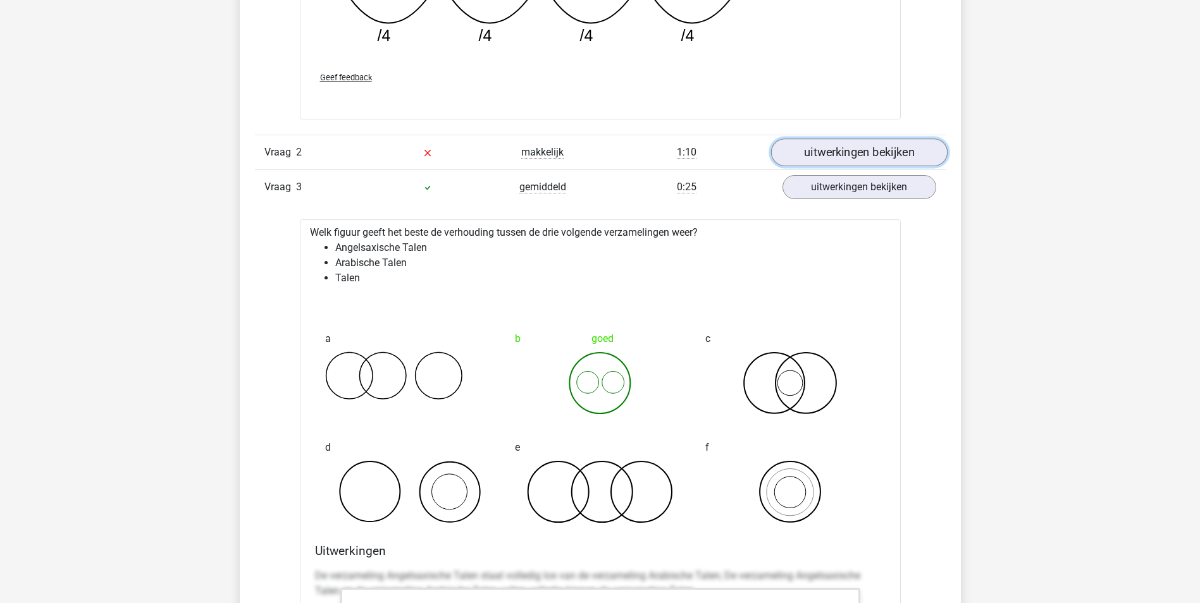
click at [830, 153] on link "uitwerkingen bekijken" at bounding box center [858, 153] width 176 height 28
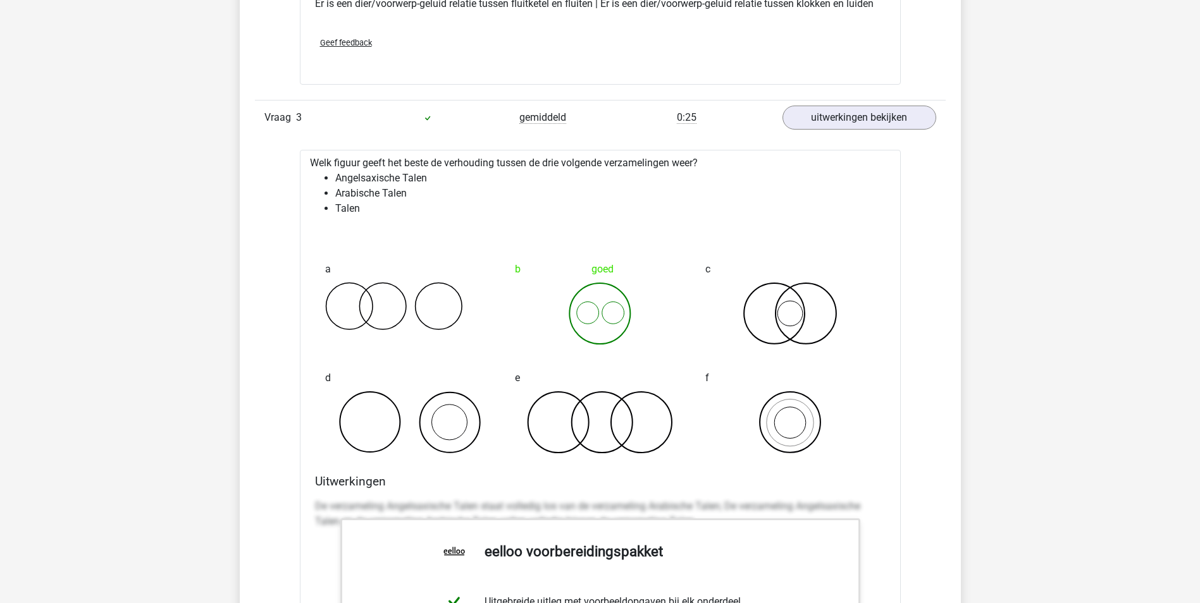
scroll to position [2403, 0]
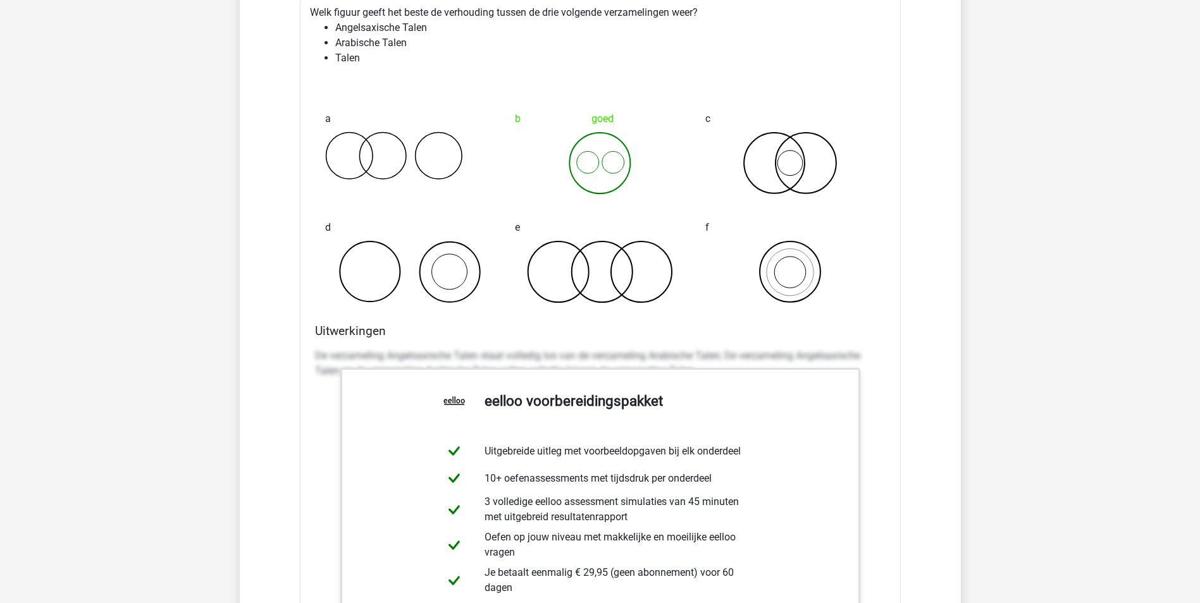
click at [403, 302] on icon at bounding box center [410, 271] width 170 height 63
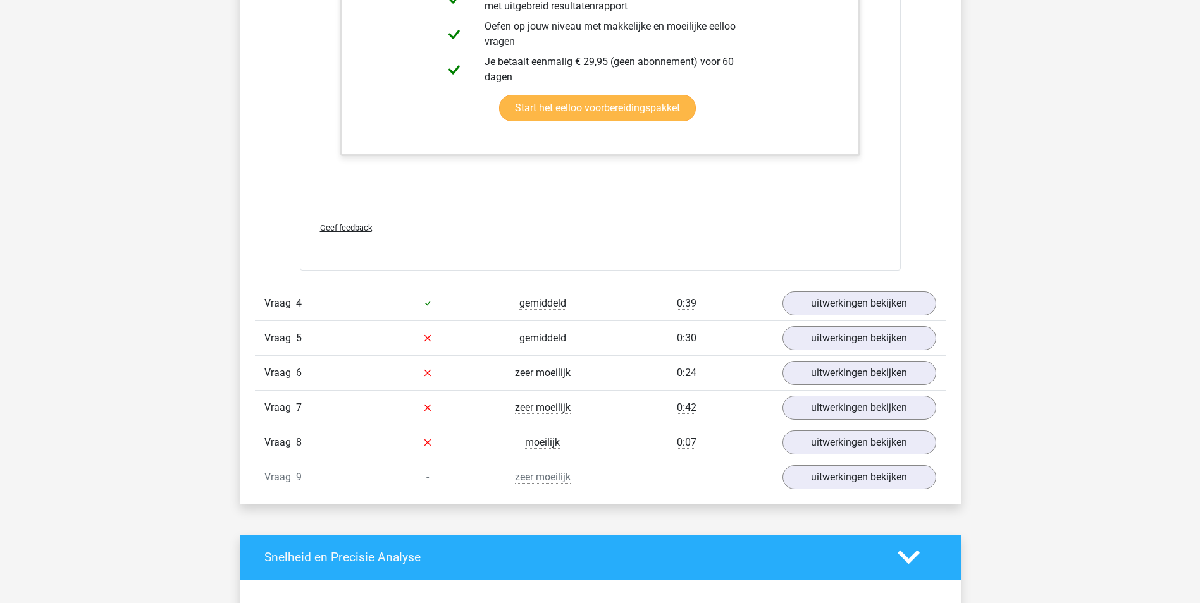
scroll to position [2973, 0]
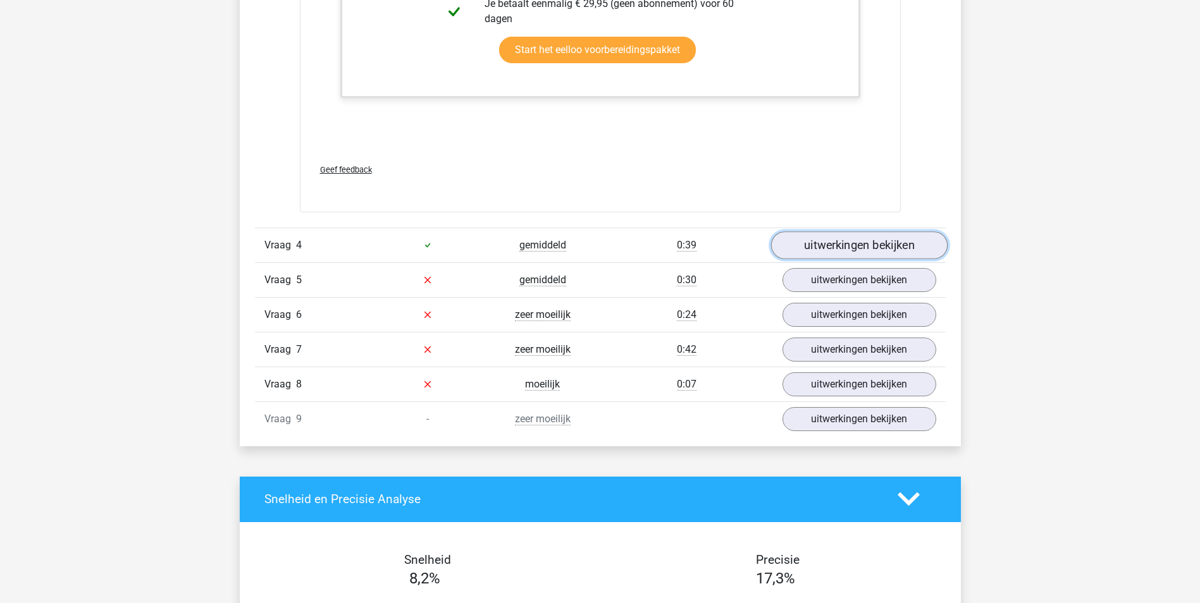
click at [807, 242] on link "uitwerkingen bekijken" at bounding box center [858, 245] width 176 height 28
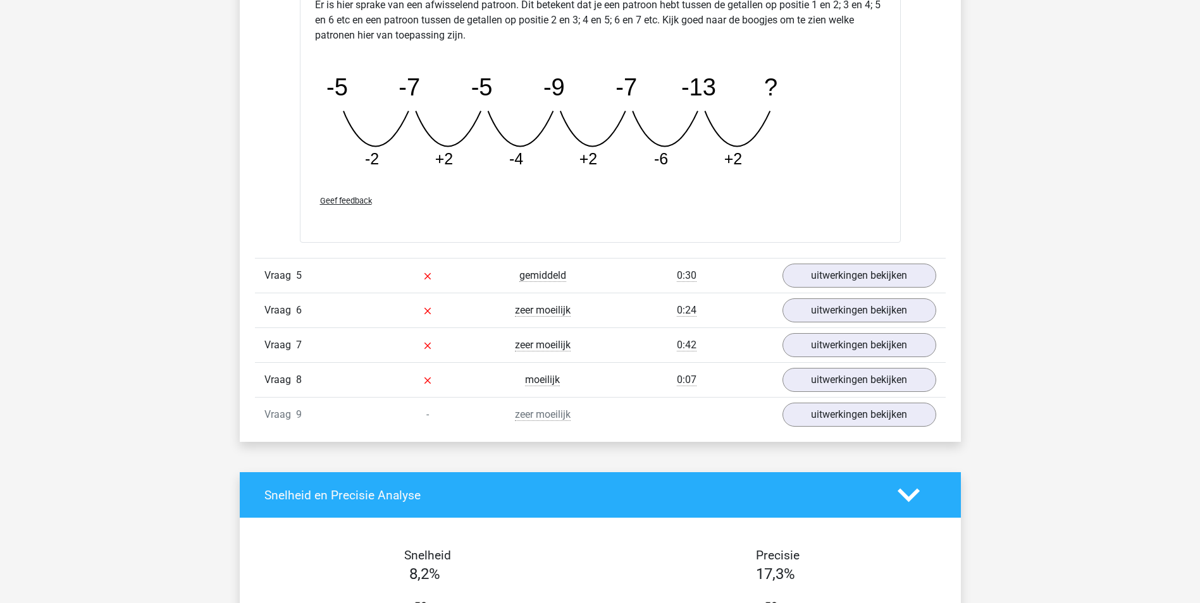
scroll to position [3605, 0]
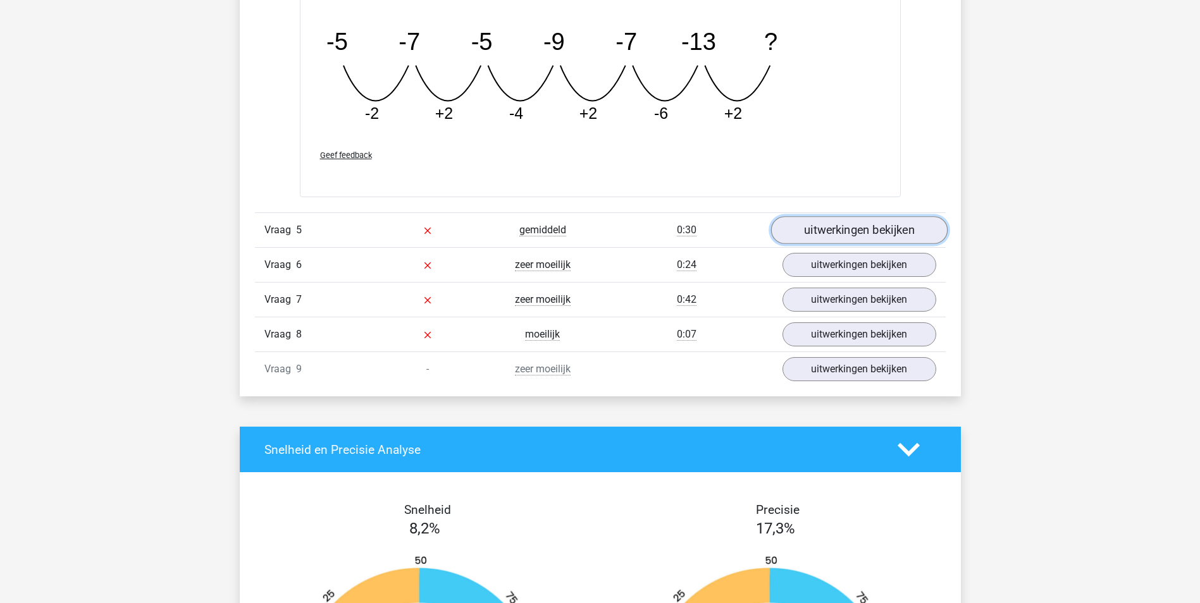
click at [825, 231] on link "uitwerkingen bekijken" at bounding box center [858, 230] width 176 height 28
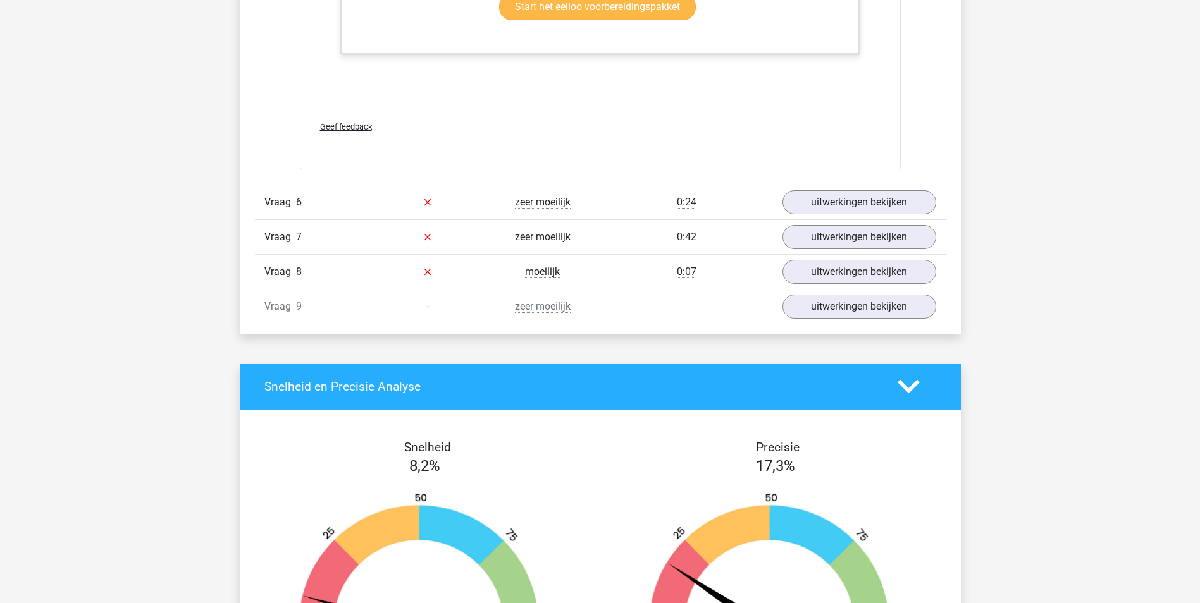
scroll to position [4301, 0]
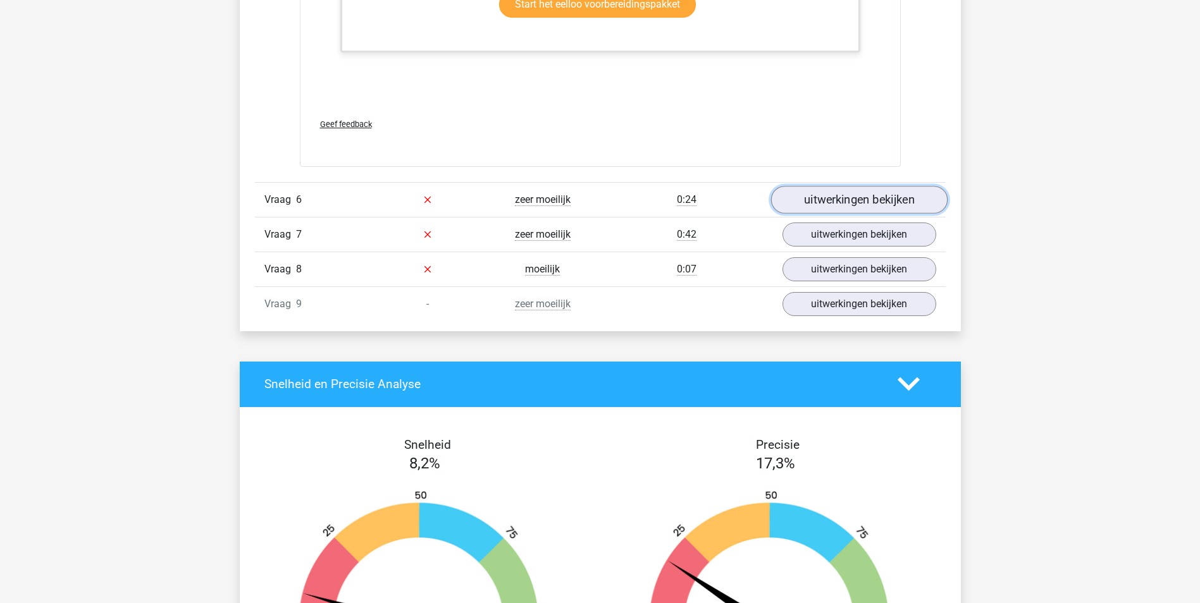
click at [836, 195] on link "uitwerkingen bekijken" at bounding box center [858, 200] width 176 height 28
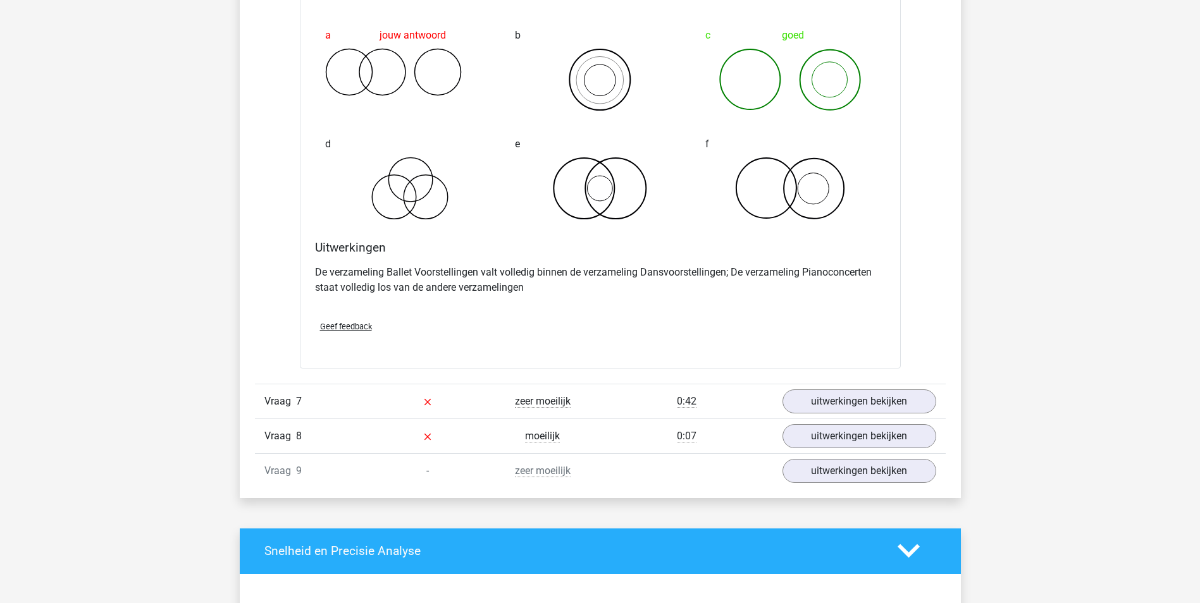
scroll to position [4680, 0]
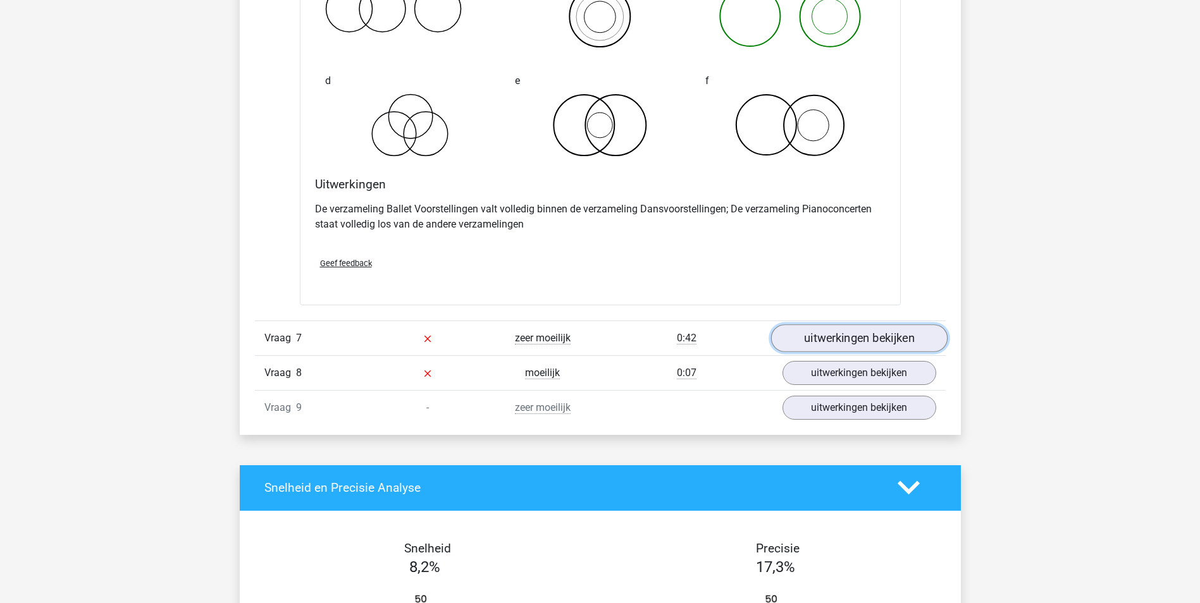
click at [827, 337] on link "uitwerkingen bekijken" at bounding box center [858, 338] width 176 height 28
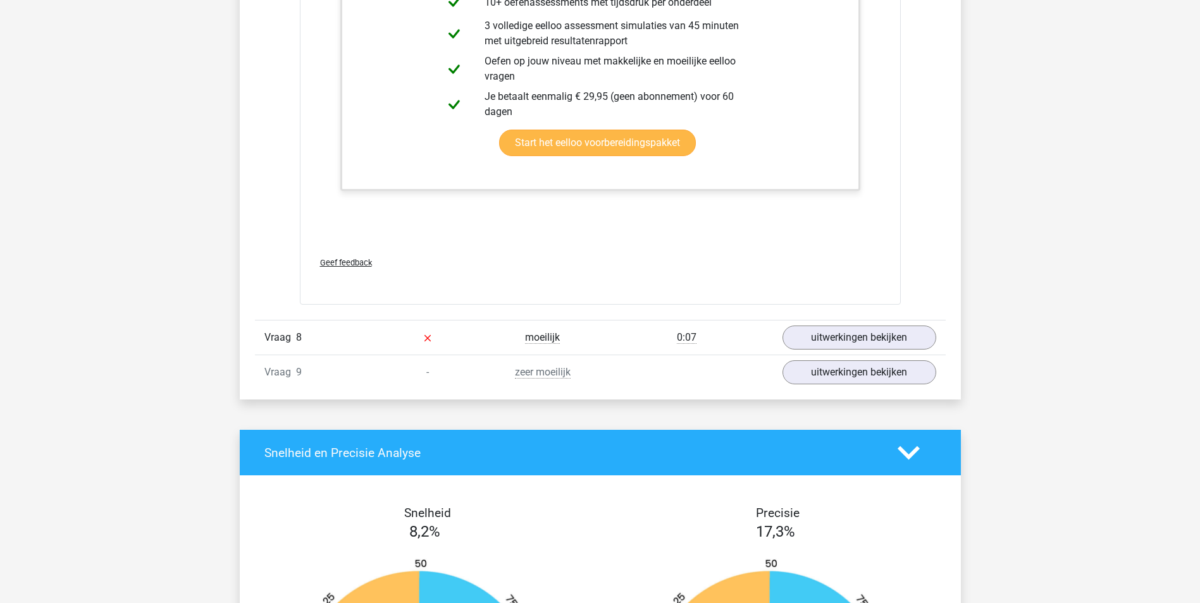
scroll to position [5502, 0]
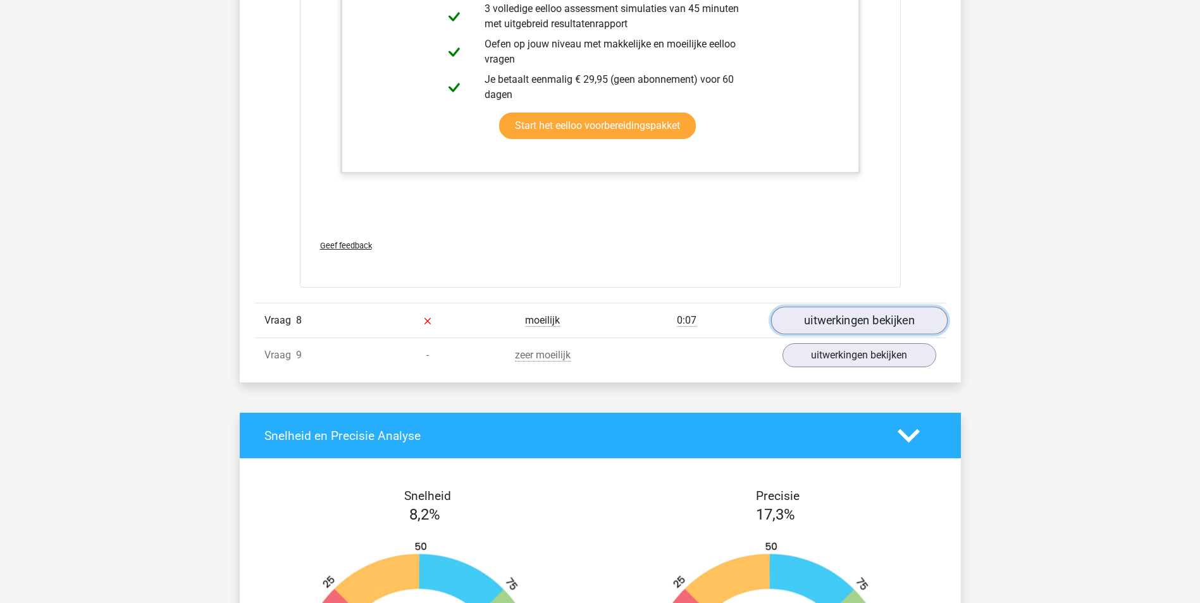
click at [832, 320] on link "uitwerkingen bekijken" at bounding box center [858, 321] width 176 height 28
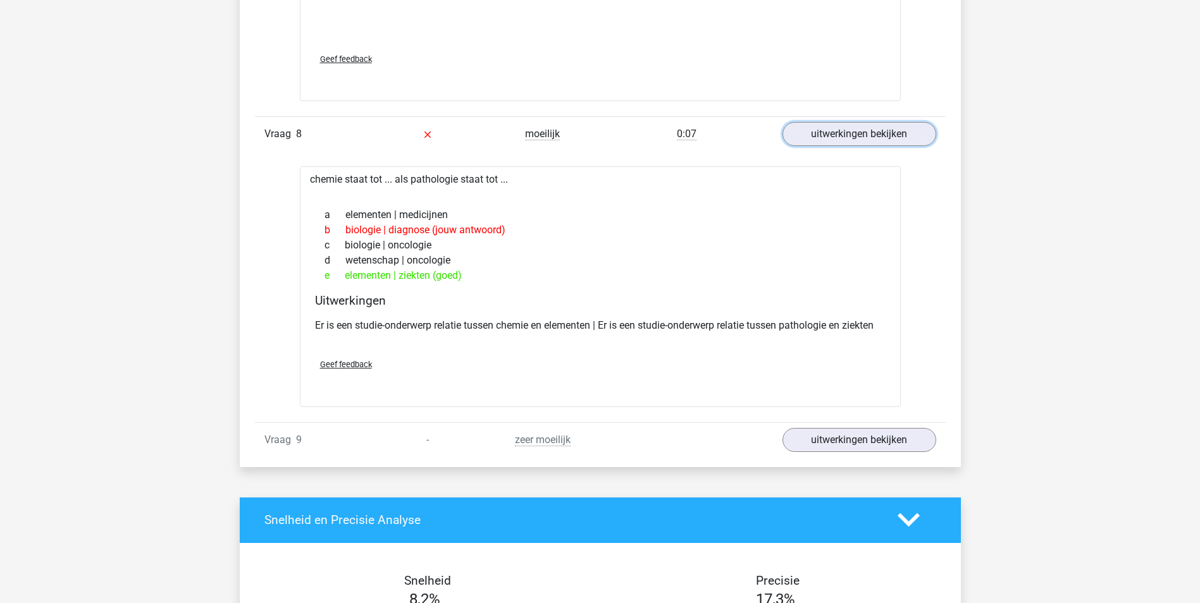
scroll to position [5692, 0]
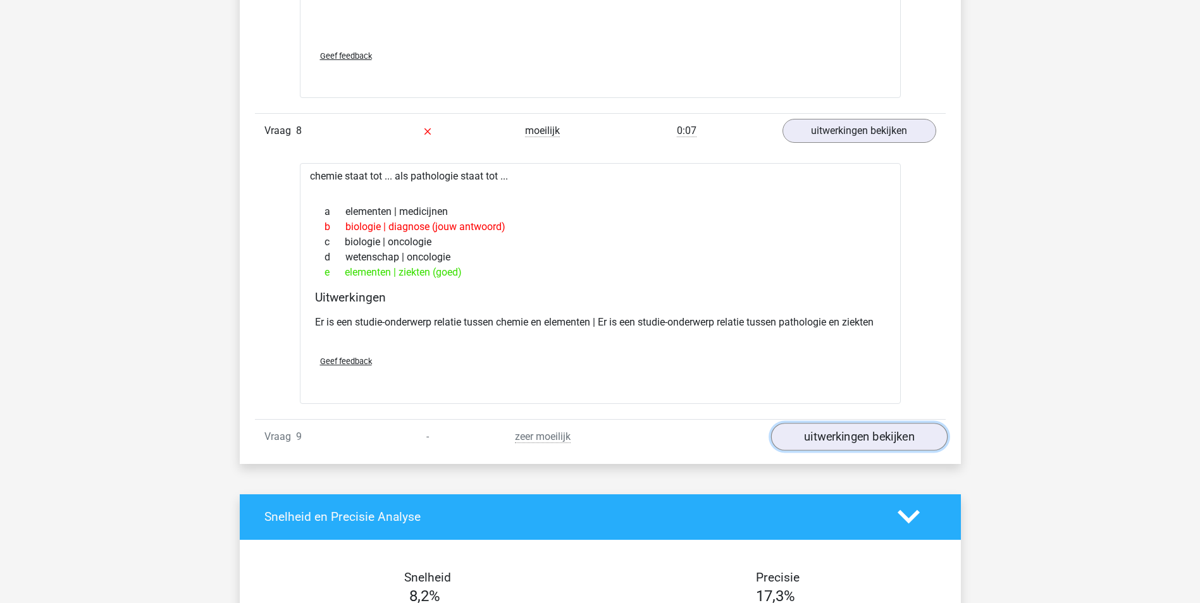
click at [834, 437] on link "uitwerkingen bekijken" at bounding box center [858, 437] width 176 height 28
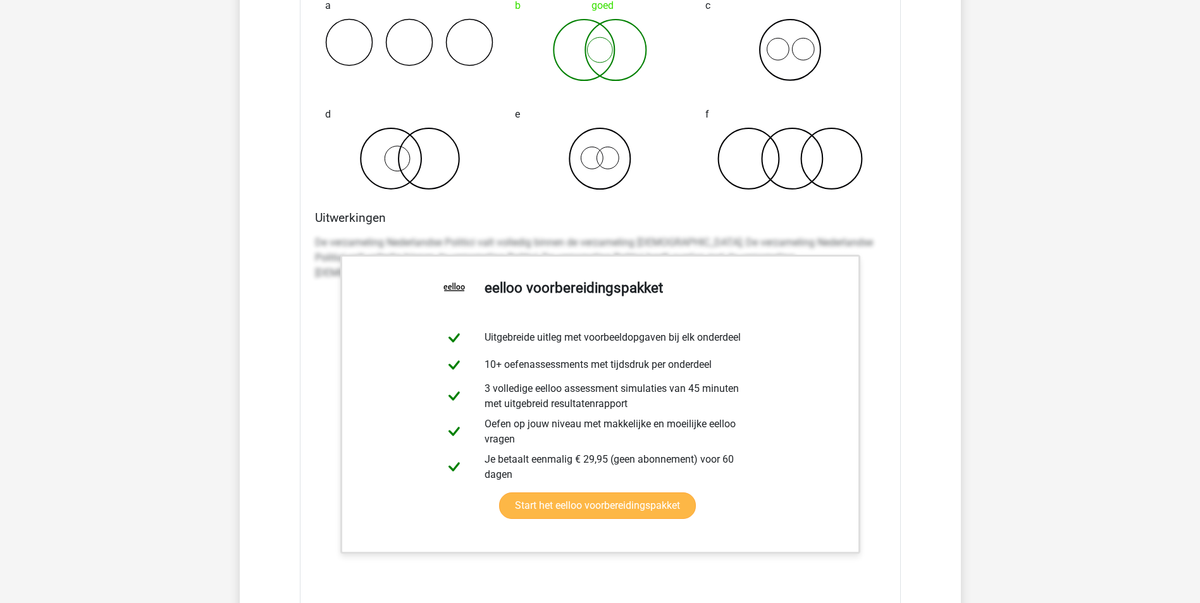
scroll to position [6261, 0]
